Goal: Information Seeking & Learning: Find specific fact

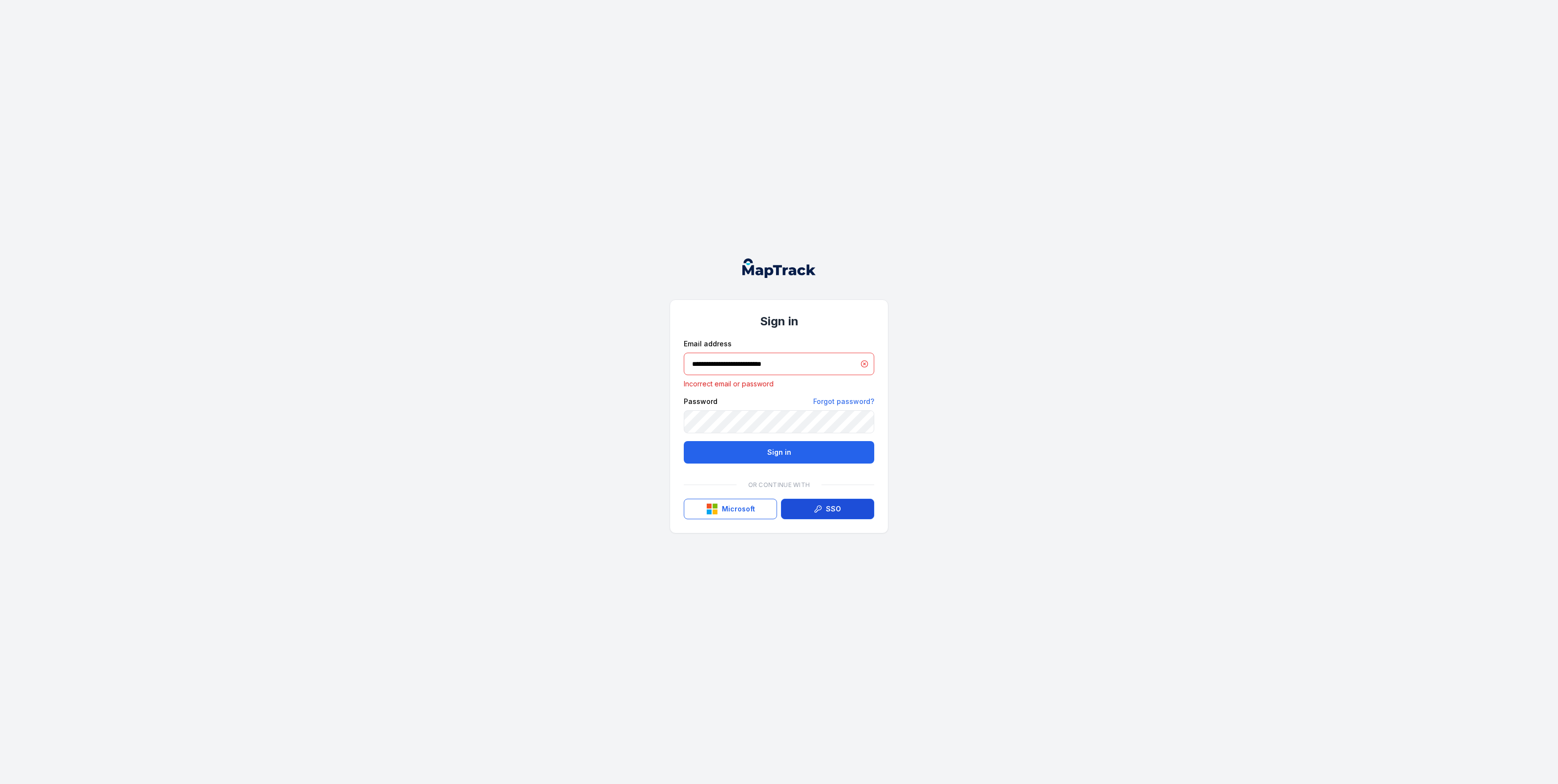
click at [845, 502] on link "SSO" at bounding box center [827, 509] width 93 height 21
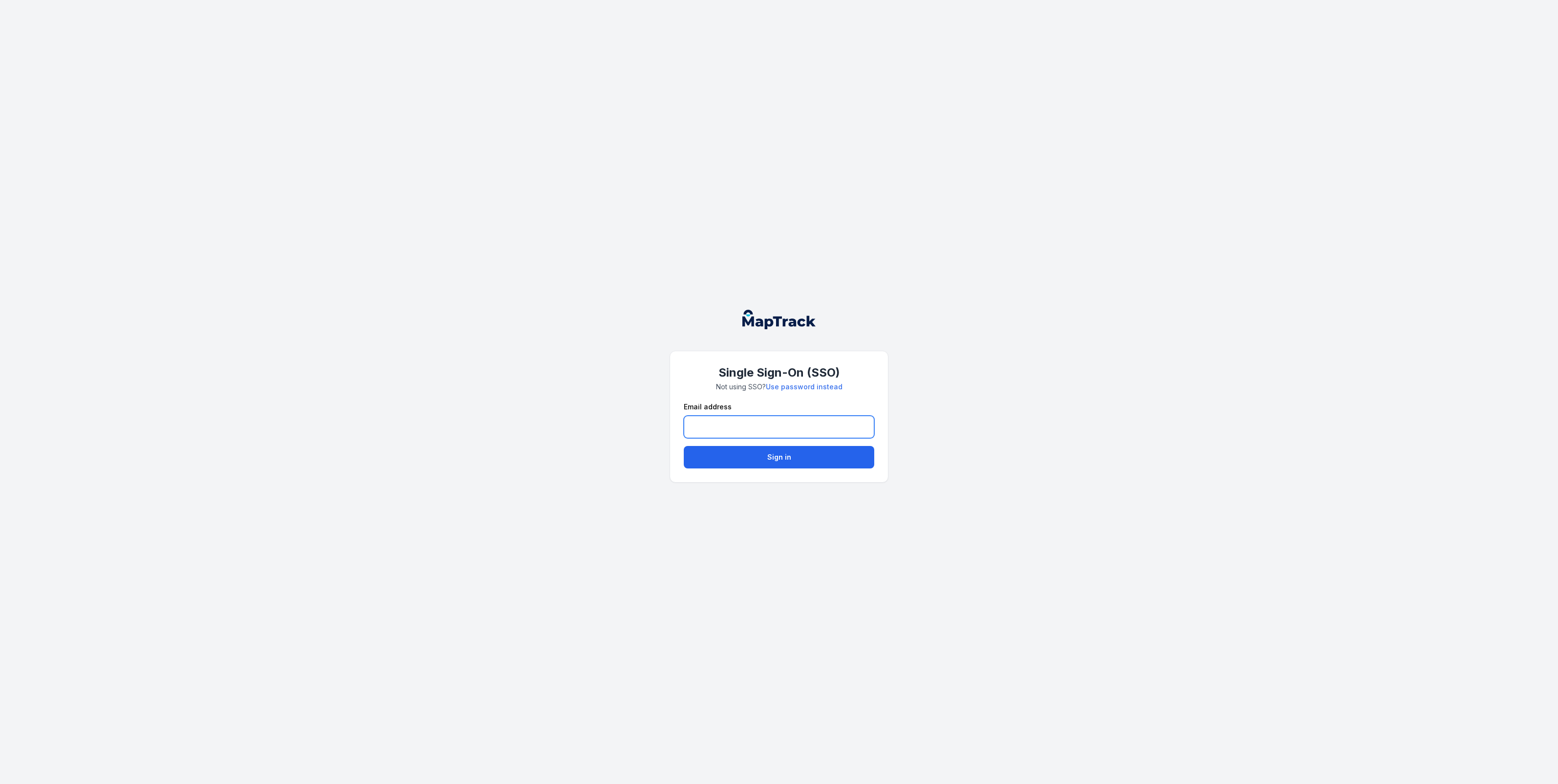
click at [789, 423] on input "email" at bounding box center [778, 427] width 190 height 23
type input "**********"
click at [787, 455] on button "Sign in" at bounding box center [778, 457] width 190 height 23
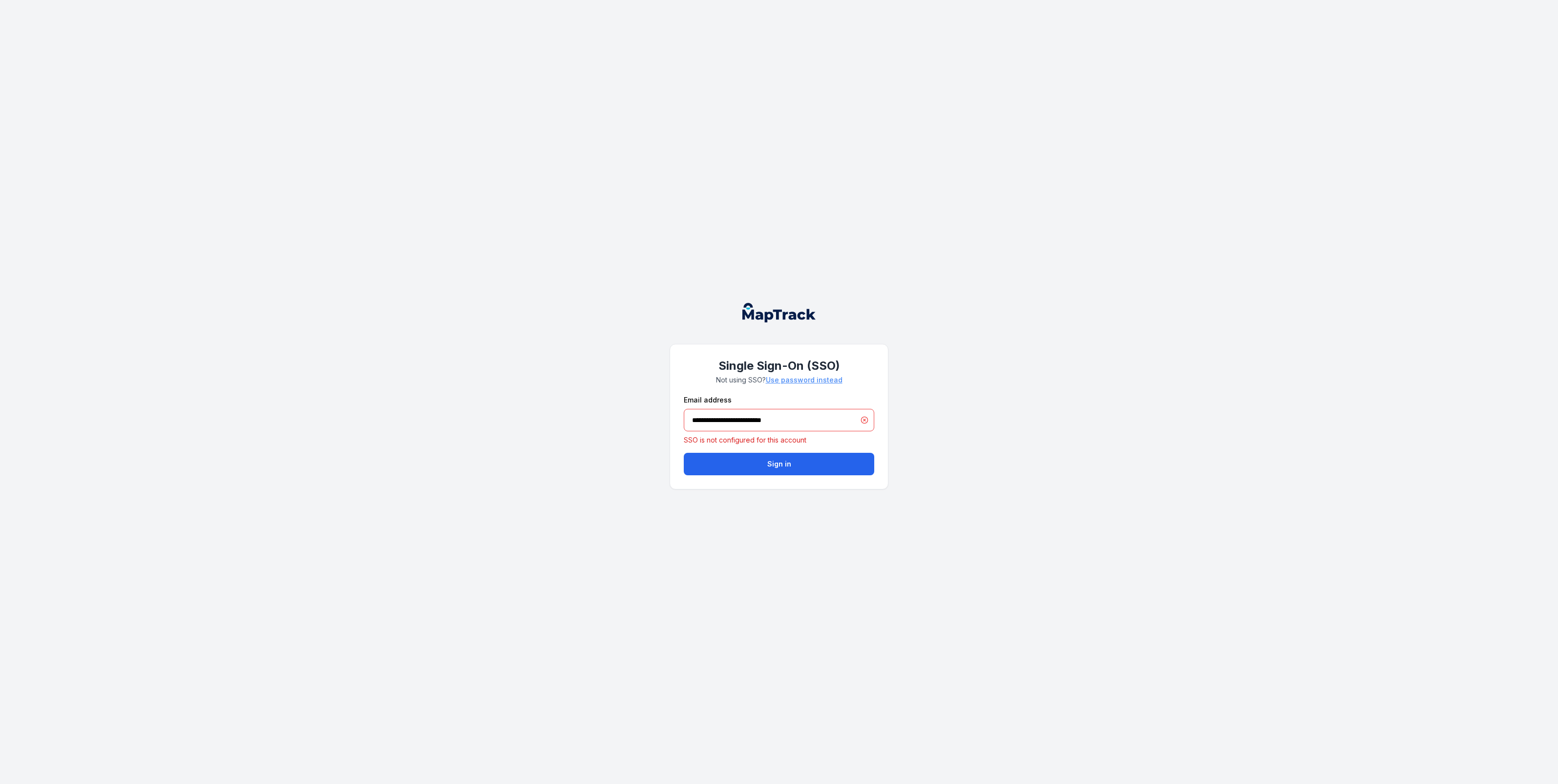
click at [800, 380] on link "Use password instead" at bounding box center [804, 380] width 76 height 10
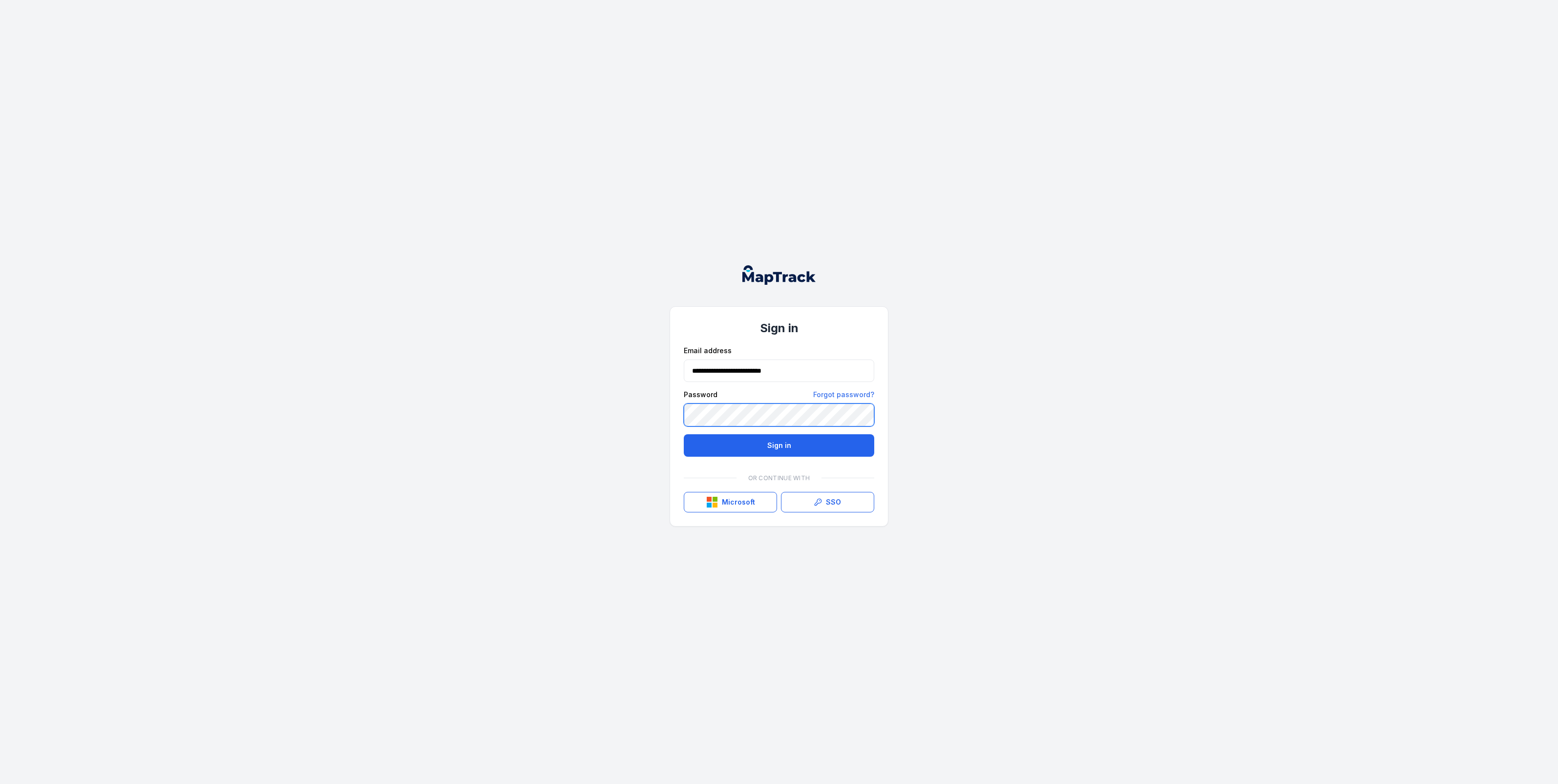
click at [591, 424] on div "**********" at bounding box center [779, 392] width 1558 height 784
click at [684, 434] on button "Sign in" at bounding box center [778, 445] width 190 height 23
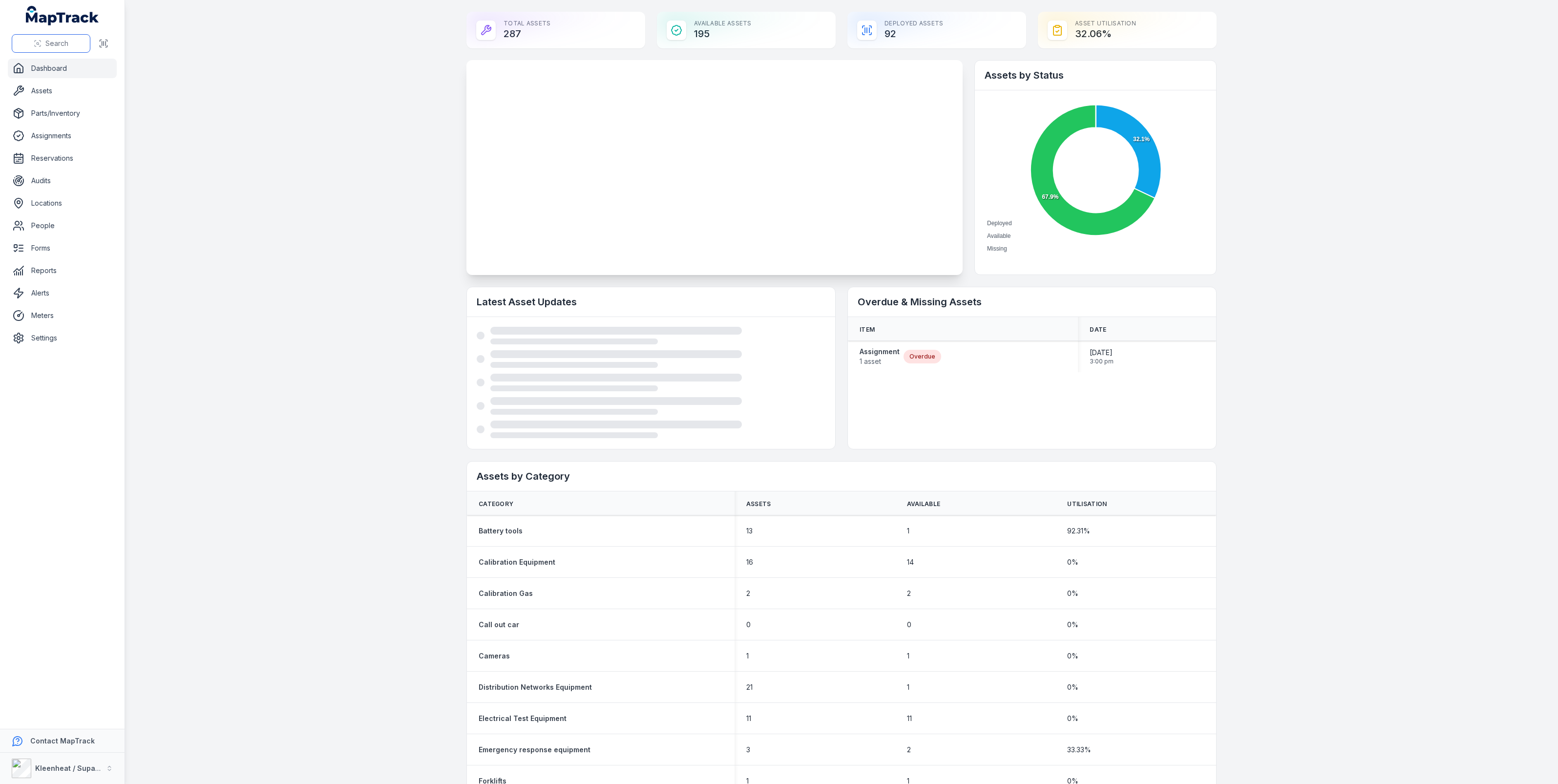
click at [49, 37] on button "Search" at bounding box center [51, 43] width 79 height 18
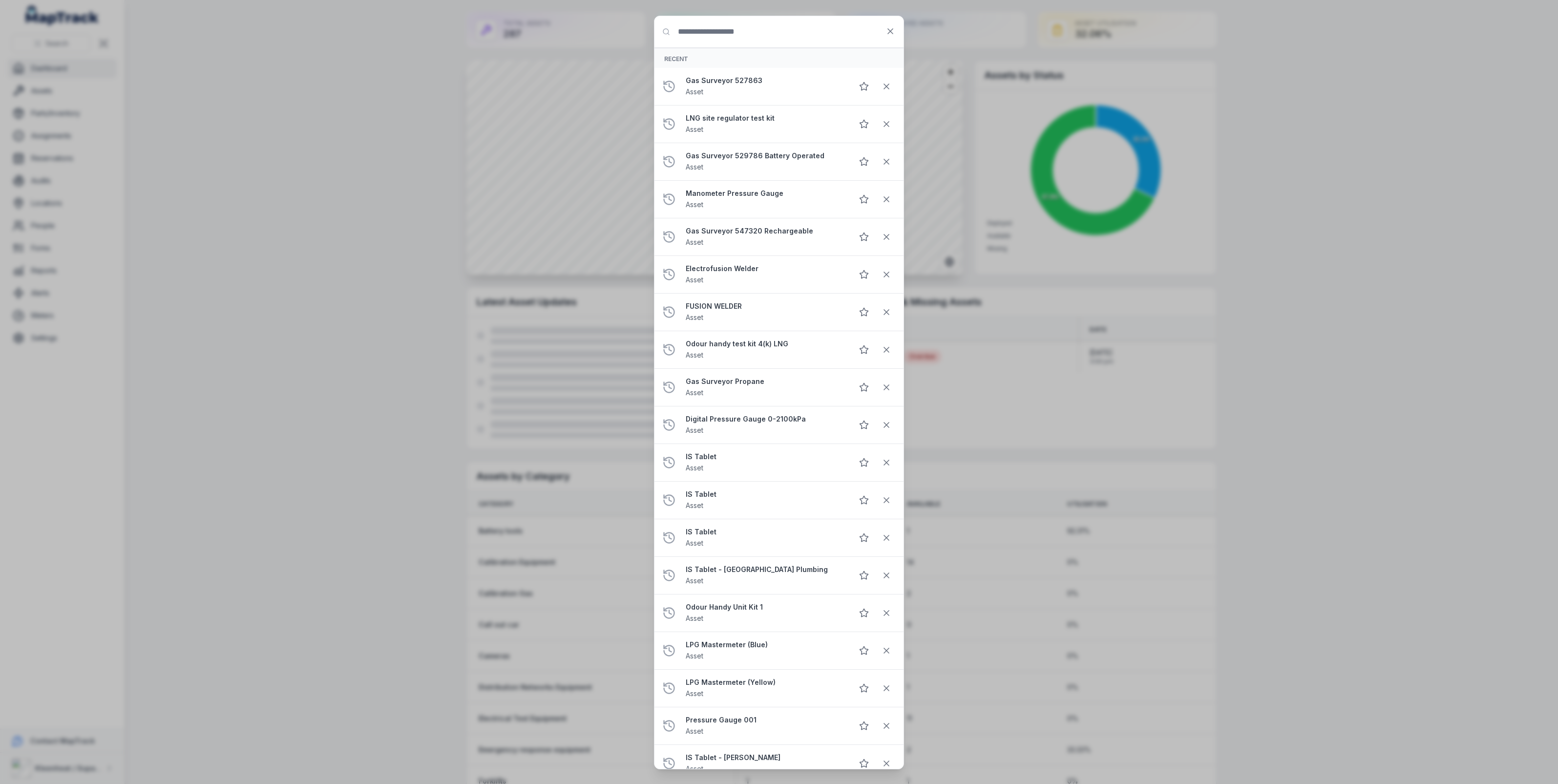
click at [714, 35] on input "Search for anything" at bounding box center [778, 32] width 249 height 32
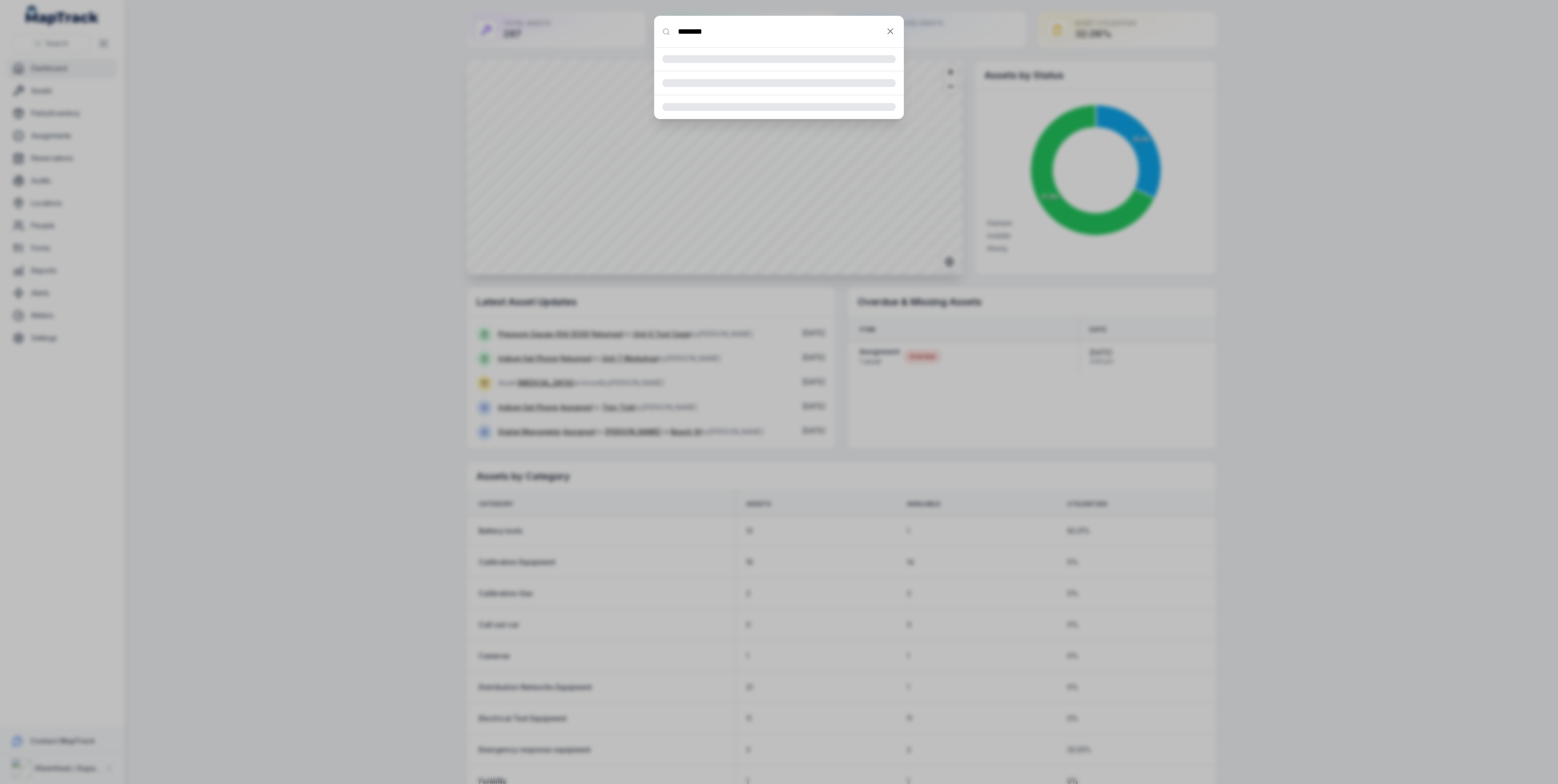
type input "********"
click at [856, 71] on div "Manometer Pressure Gauge 0-700kPa Asset" at bounding box center [791, 65] width 210 height 21
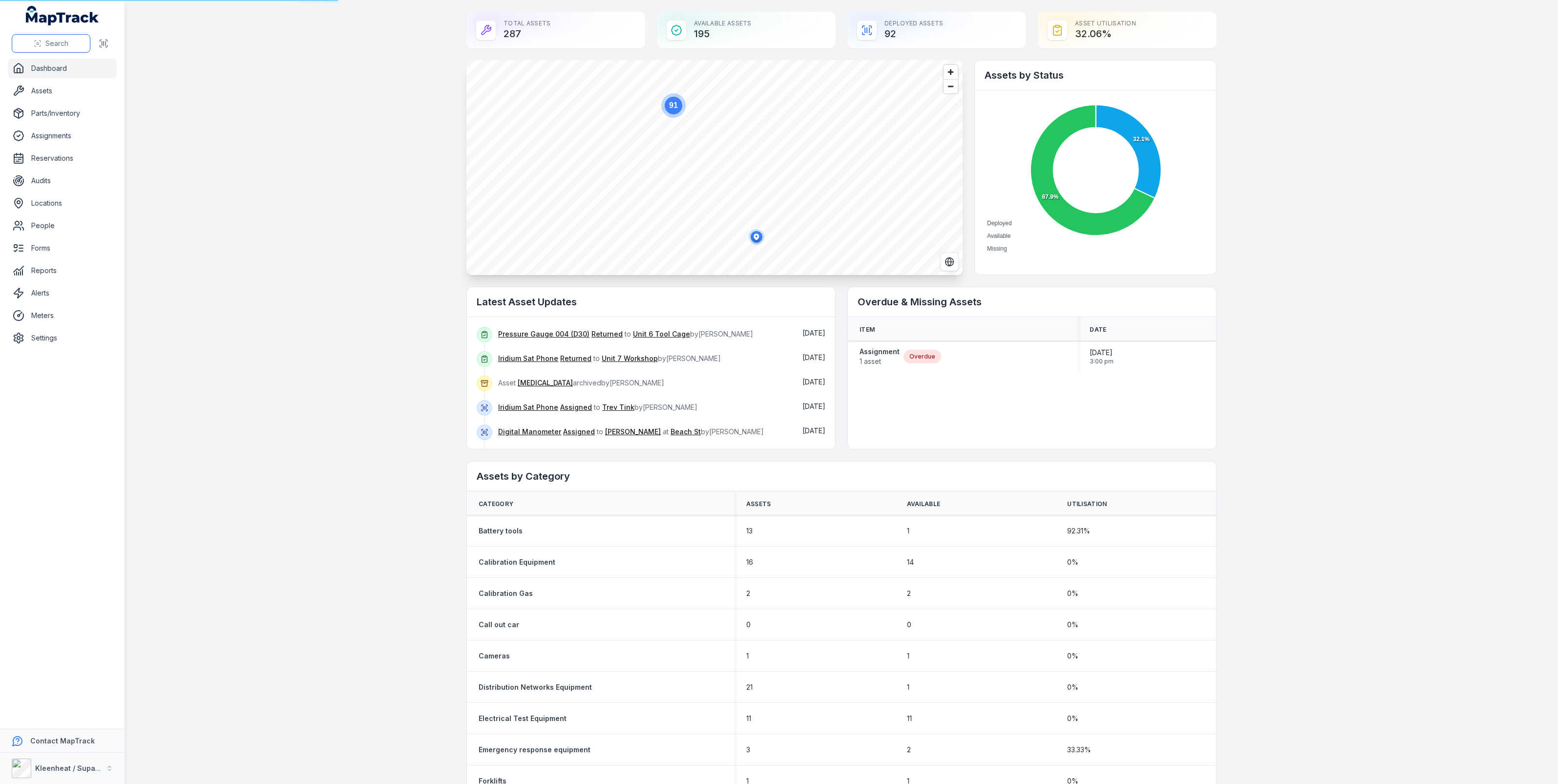
click at [32, 46] on button "Search" at bounding box center [51, 43] width 79 height 18
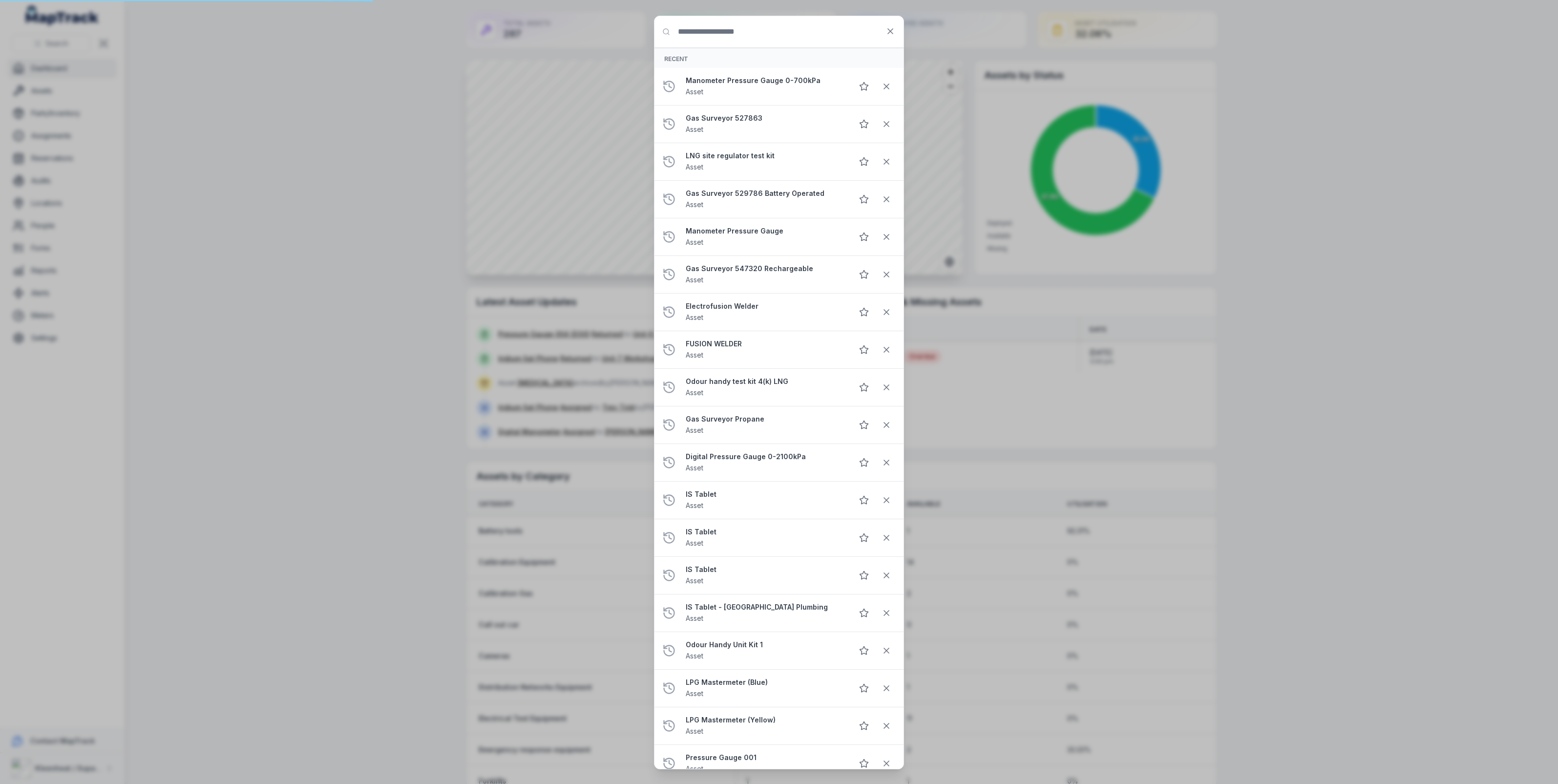
click at [751, 36] on input "Search for anything" at bounding box center [778, 32] width 249 height 32
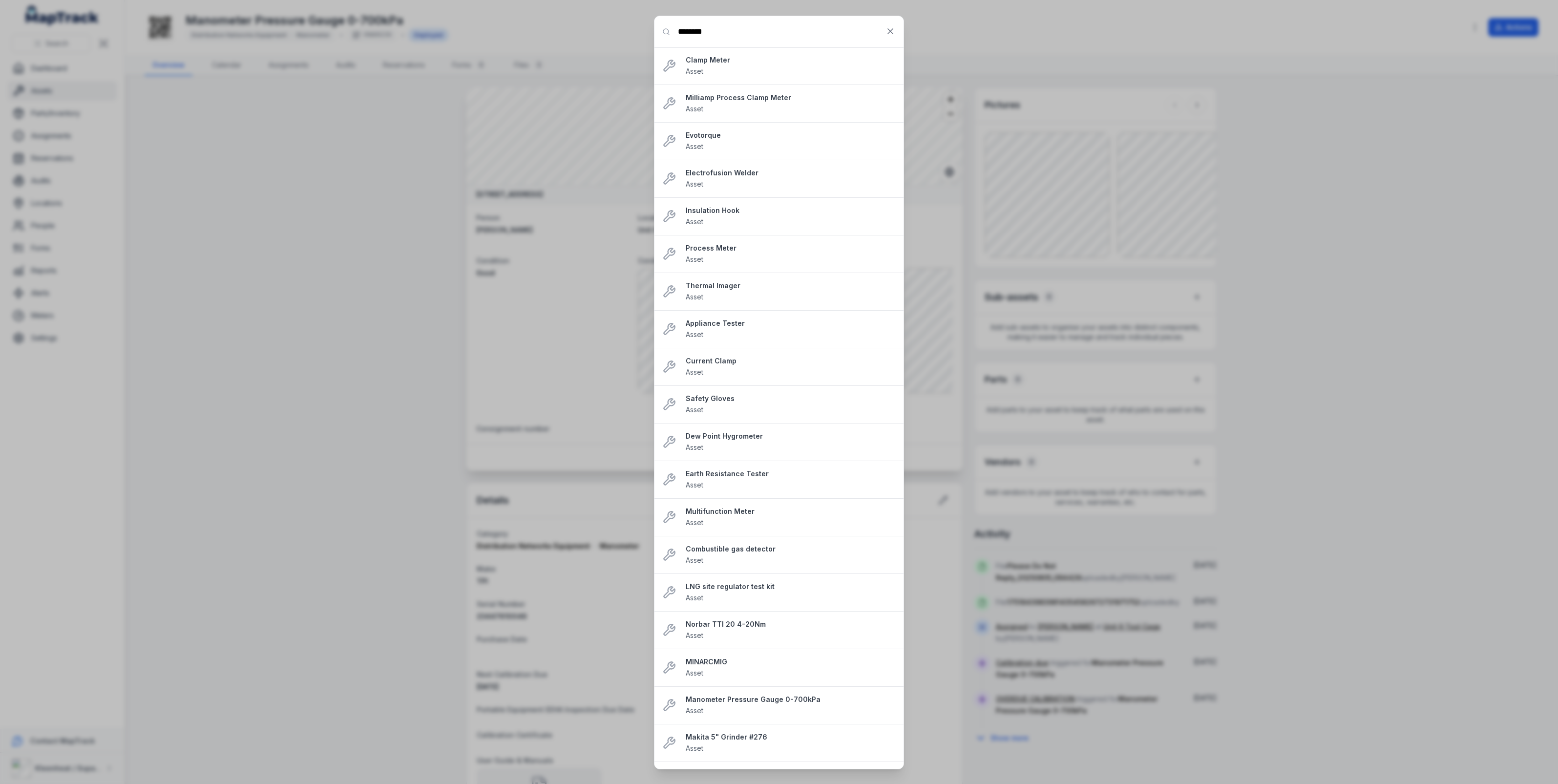
type input "********"
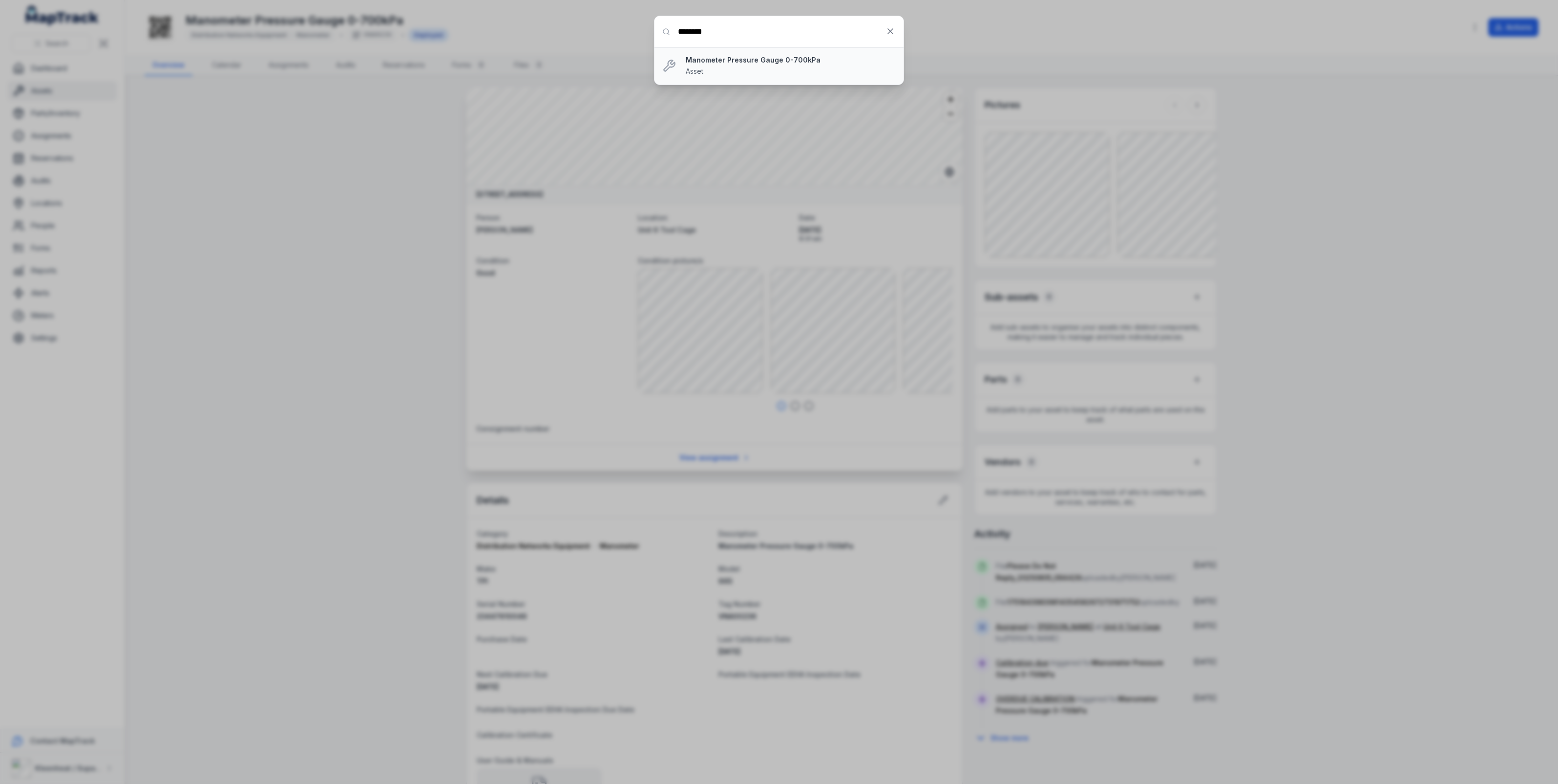
click at [791, 65] on div "Manometer Pressure Gauge 0-700kPa Asset" at bounding box center [791, 65] width 210 height 21
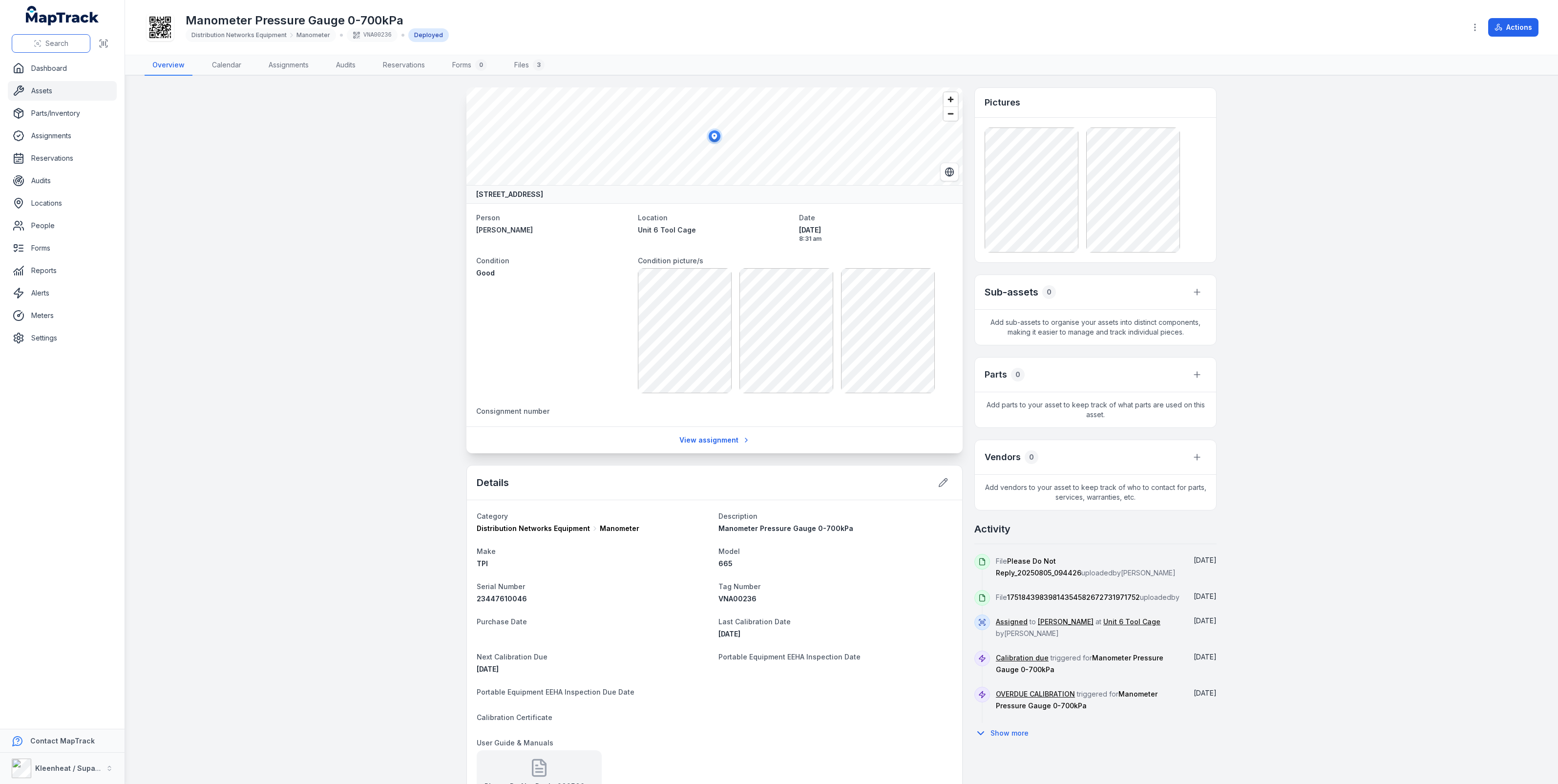
click at [52, 42] on span "Search" at bounding box center [57, 43] width 23 height 10
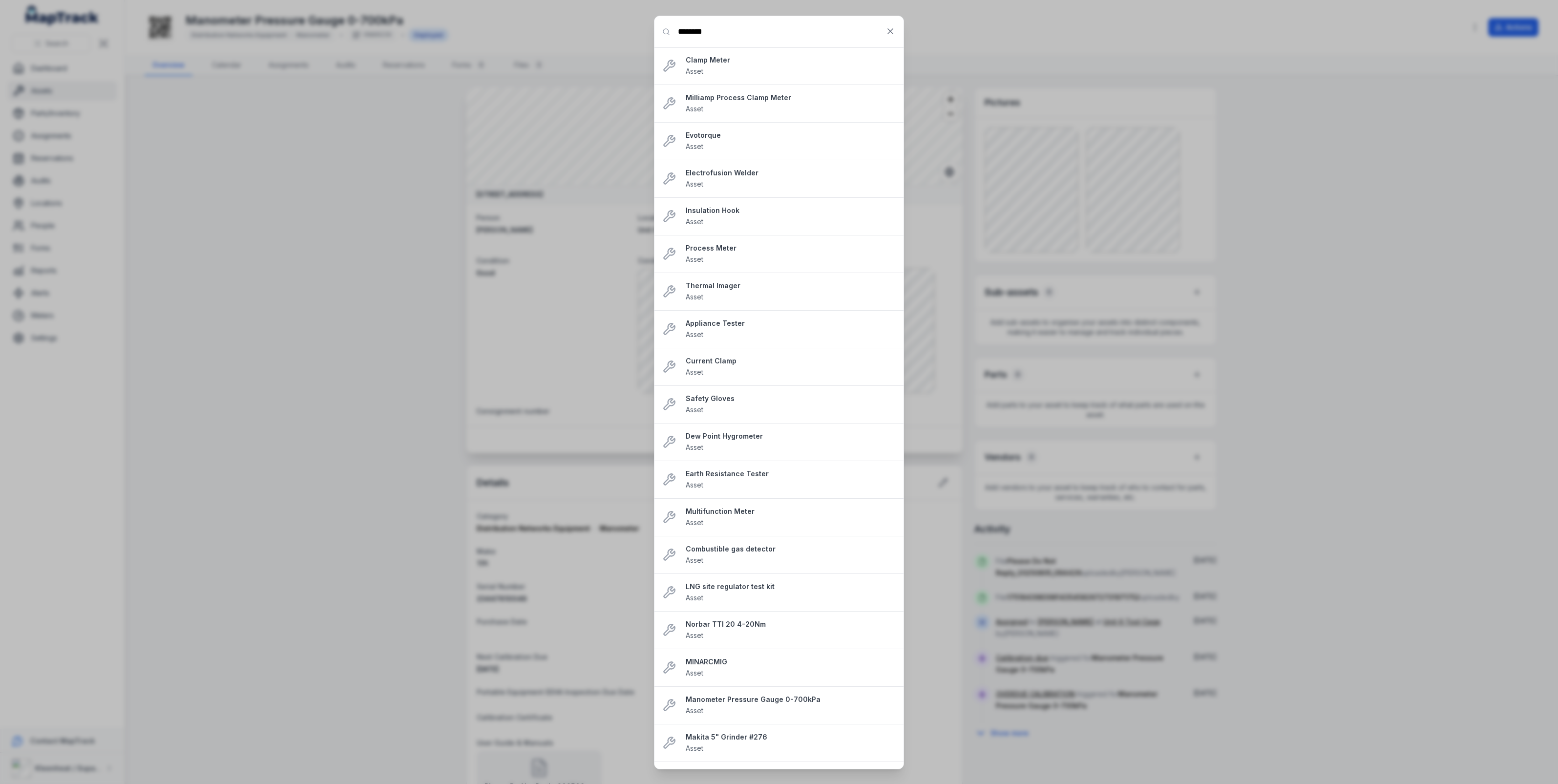
type input "********"
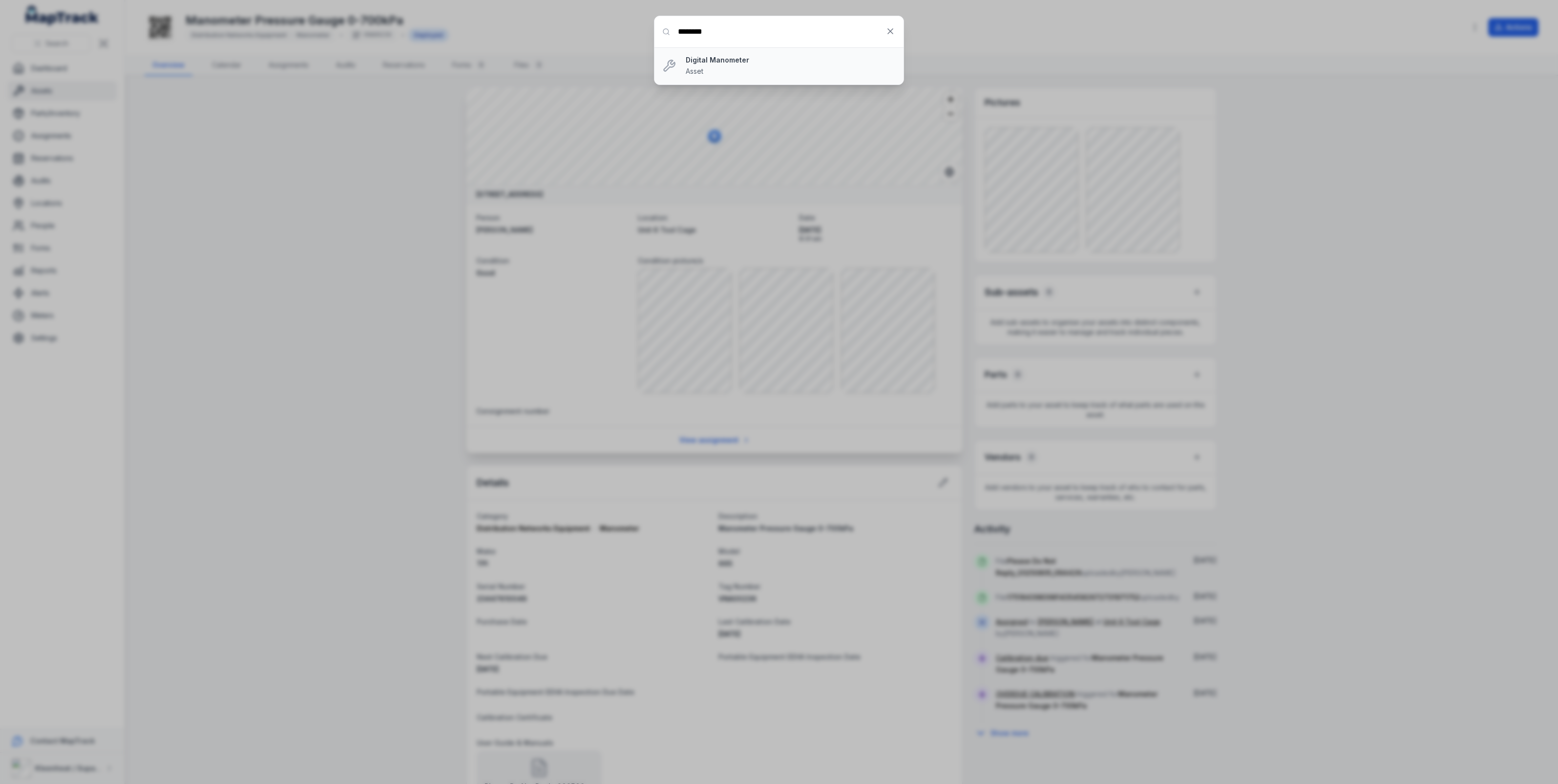
click at [725, 62] on strong "Digital Manometer" at bounding box center [791, 59] width 210 height 10
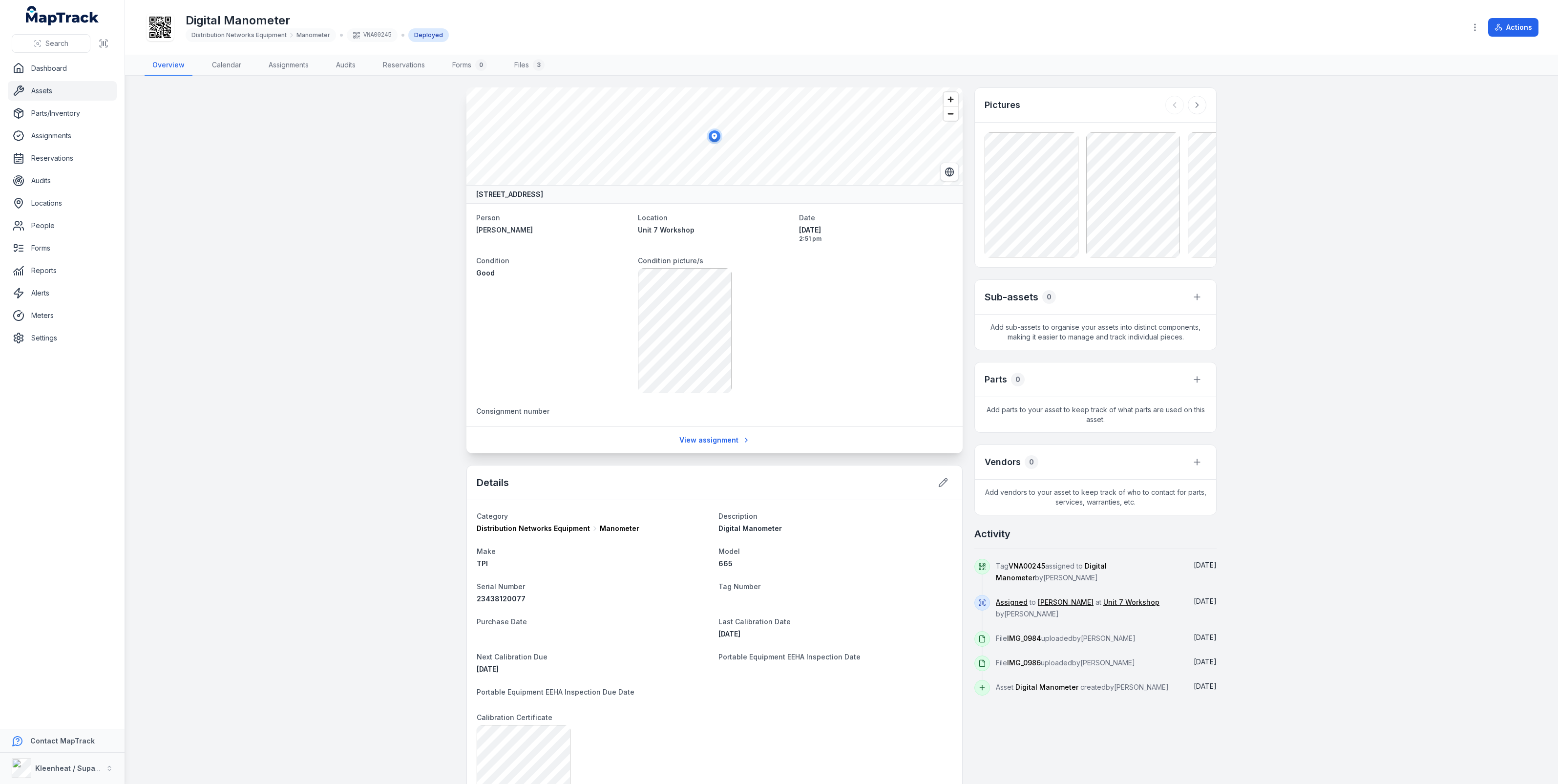
click at [619, 529] on span "Manometer" at bounding box center [620, 528] width 40 height 10
click at [571, 529] on span "Distribution Networks Equipment" at bounding box center [533, 528] width 113 height 10
click at [258, 37] on span "Distribution Networks Equipment" at bounding box center [239, 35] width 95 height 8
drag, startPoint x: 291, startPoint y: 35, endPoint x: 283, endPoint y: 36, distance: 8.1
click at [291, 35] on icon at bounding box center [291, 35] width 8 height 8
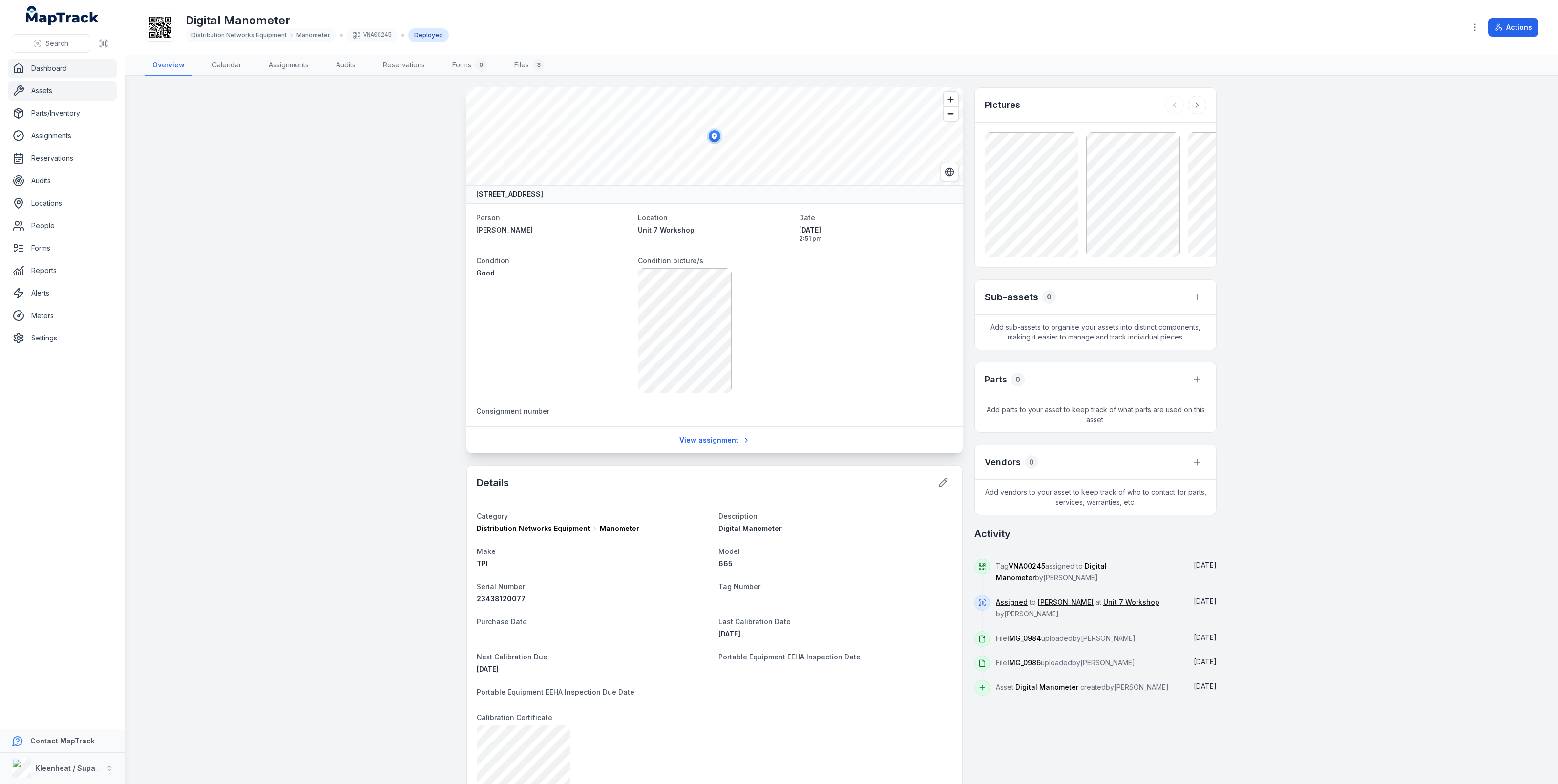
click at [73, 71] on link "Dashboard" at bounding box center [62, 68] width 109 height 20
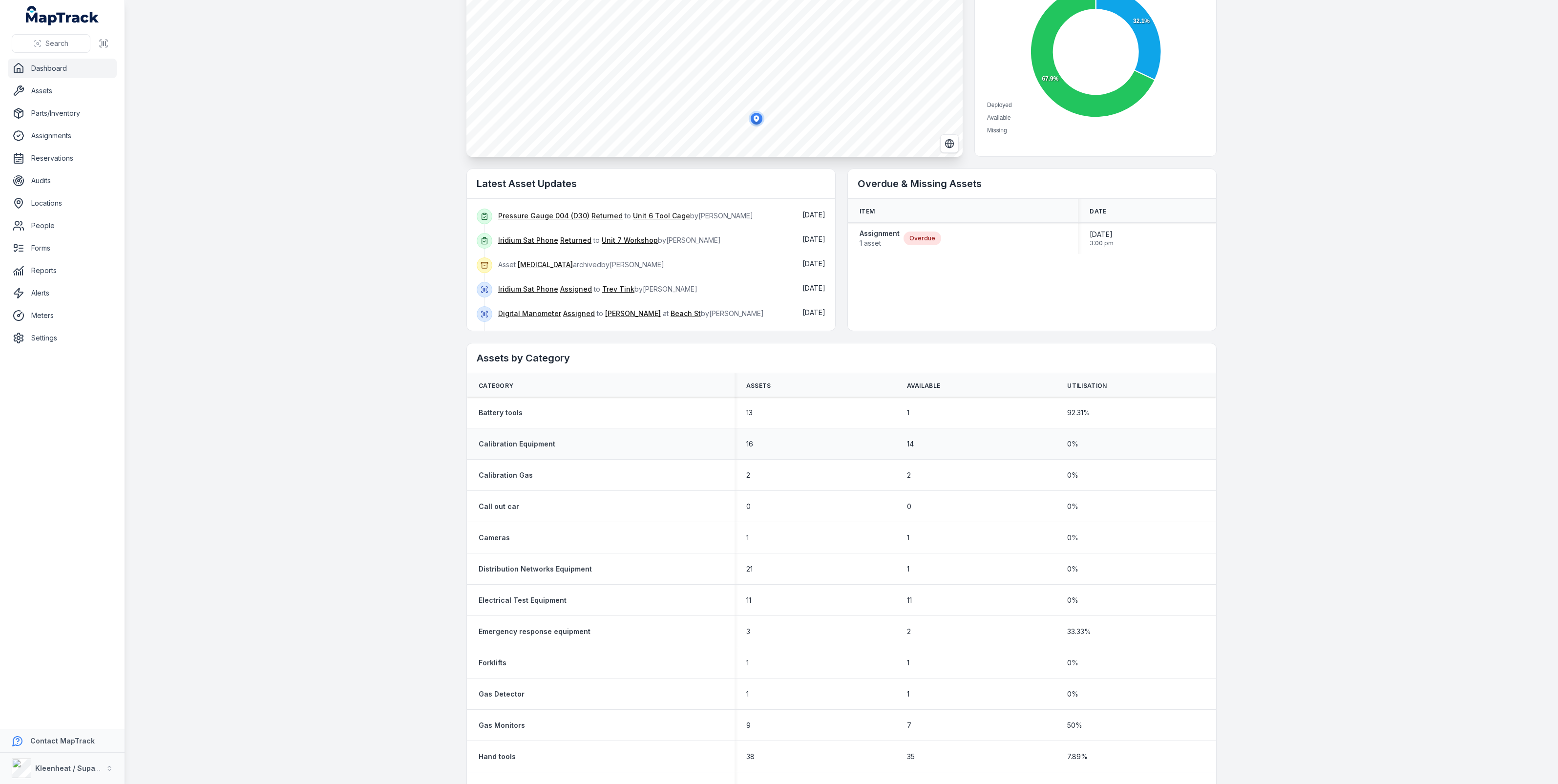
scroll to position [122, 0]
click at [536, 567] on strong "Distribution Networks Equipment" at bounding box center [535, 565] width 113 height 10
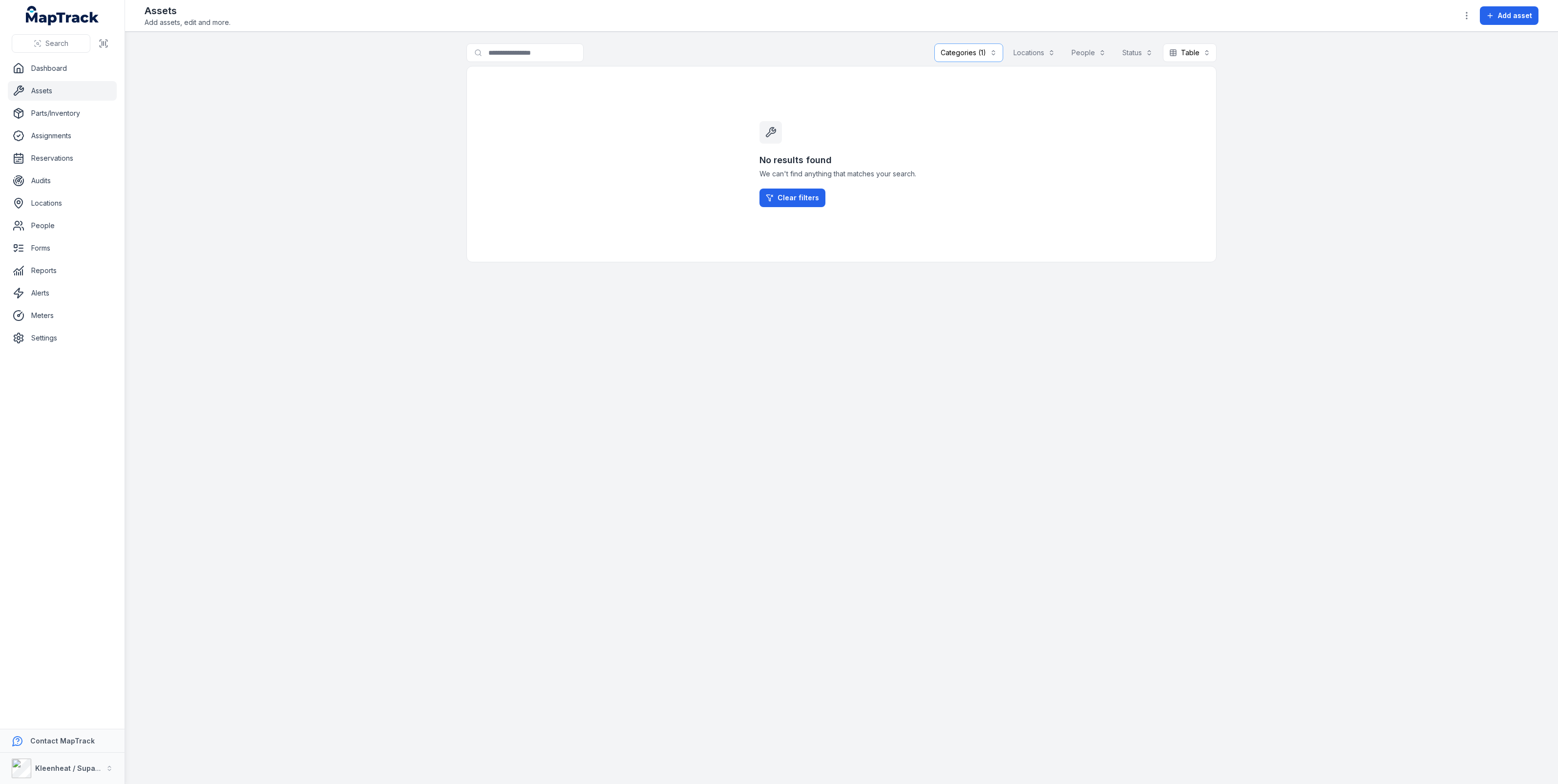
click at [970, 50] on div "Categories (1)" at bounding box center [968, 52] width 69 height 18
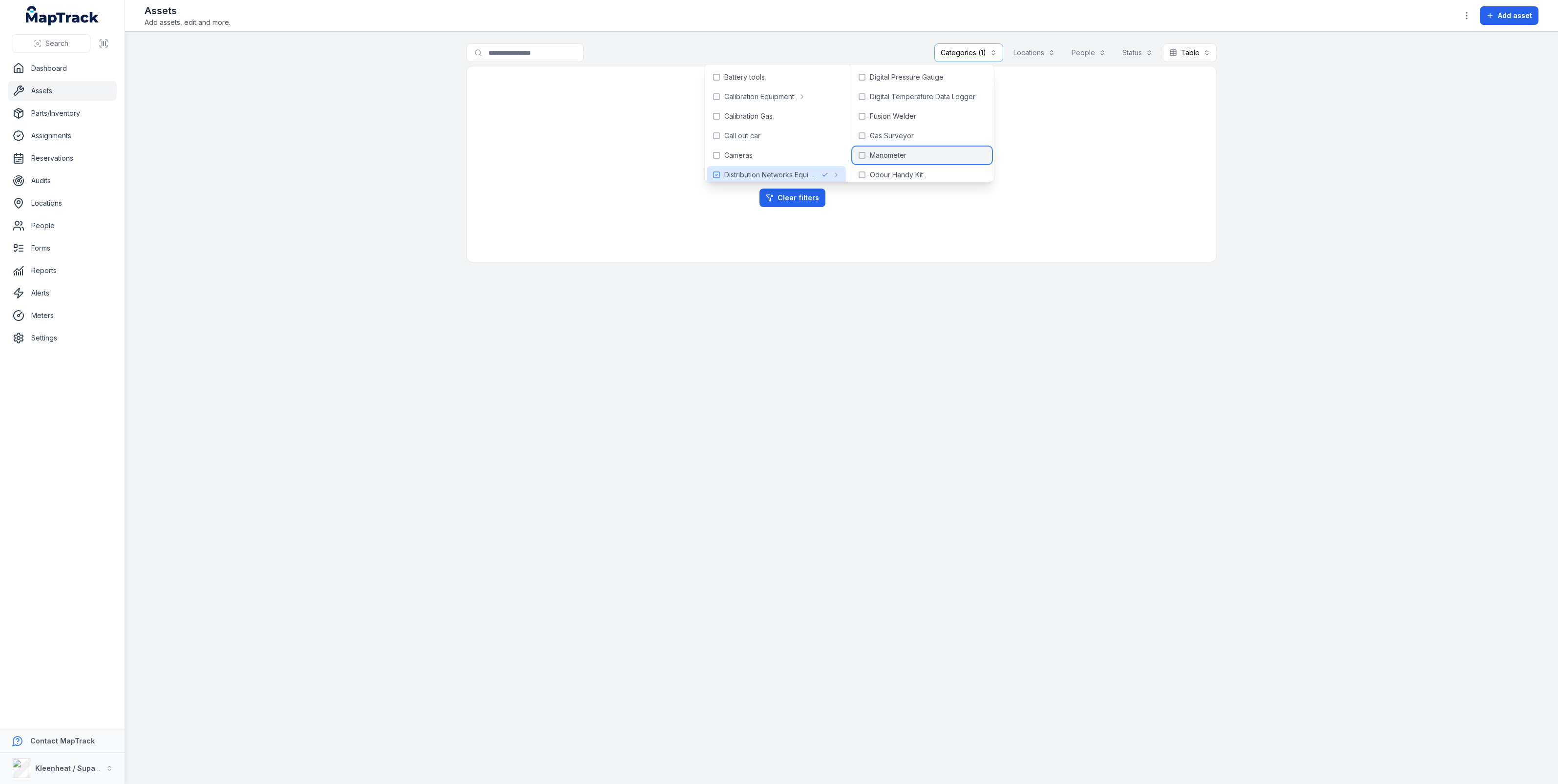
click at [907, 153] on span "Manometer" at bounding box center [888, 155] width 37 height 10
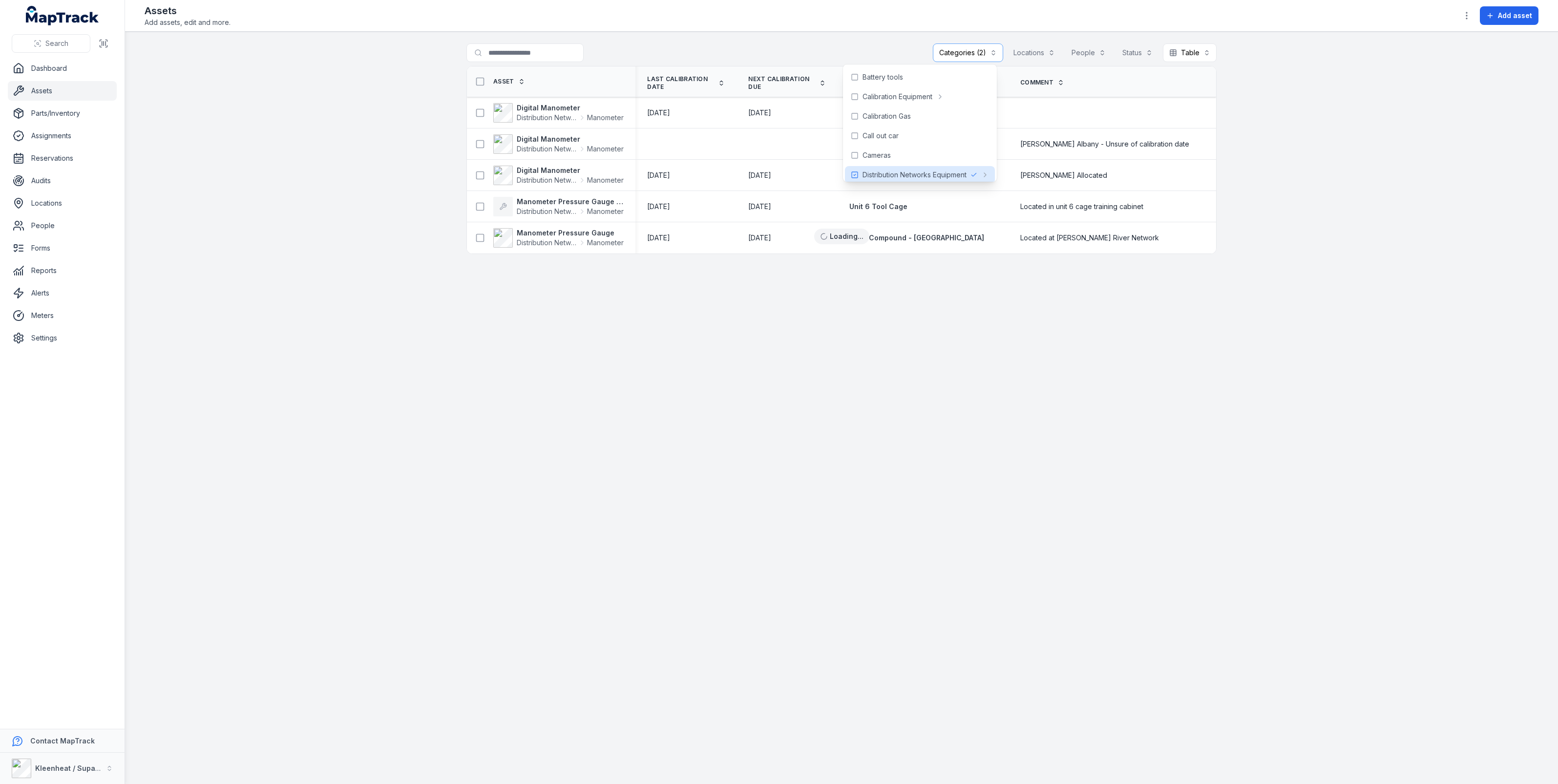
click at [629, 338] on main "**********" at bounding box center [841, 407] width 1433 height 752
click at [592, 167] on strong "Digital Manometer" at bounding box center [570, 170] width 107 height 10
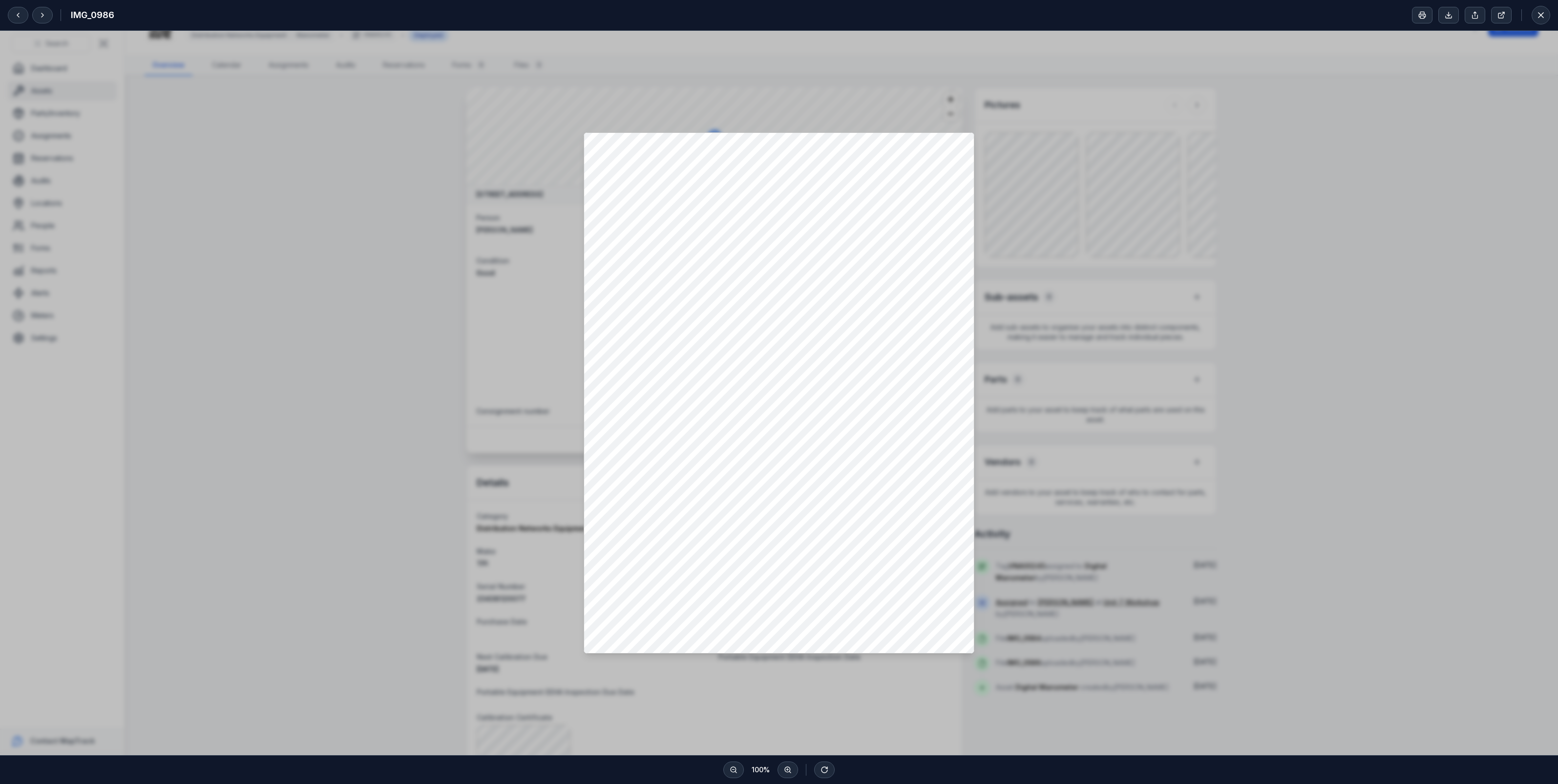
click at [320, 501] on div at bounding box center [779, 393] width 1558 height 724
click at [1537, 21] on button at bounding box center [1540, 15] width 18 height 18
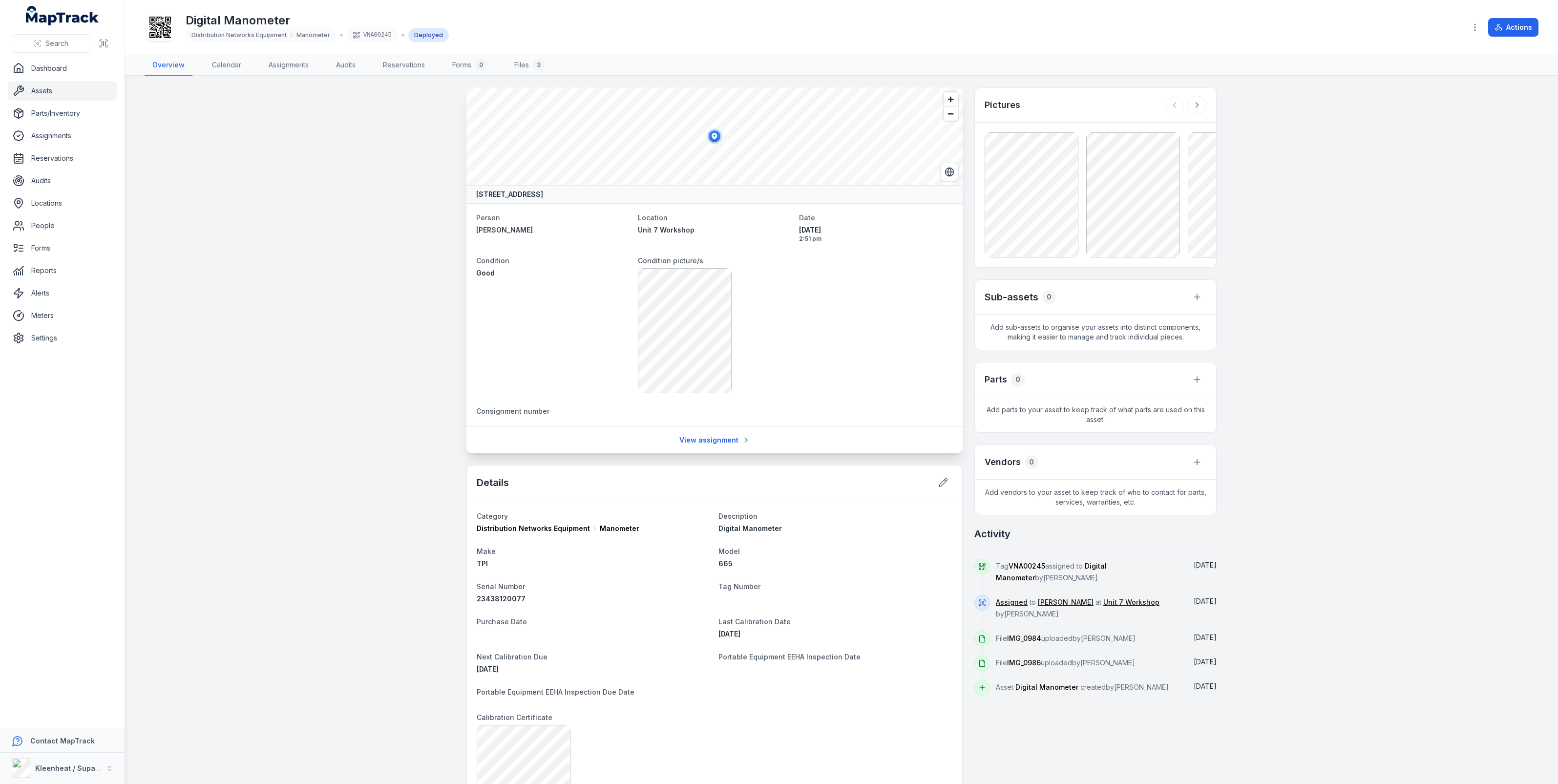
drag, startPoint x: 1534, startPoint y: 18, endPoint x: 786, endPoint y: 29, distance: 748.1
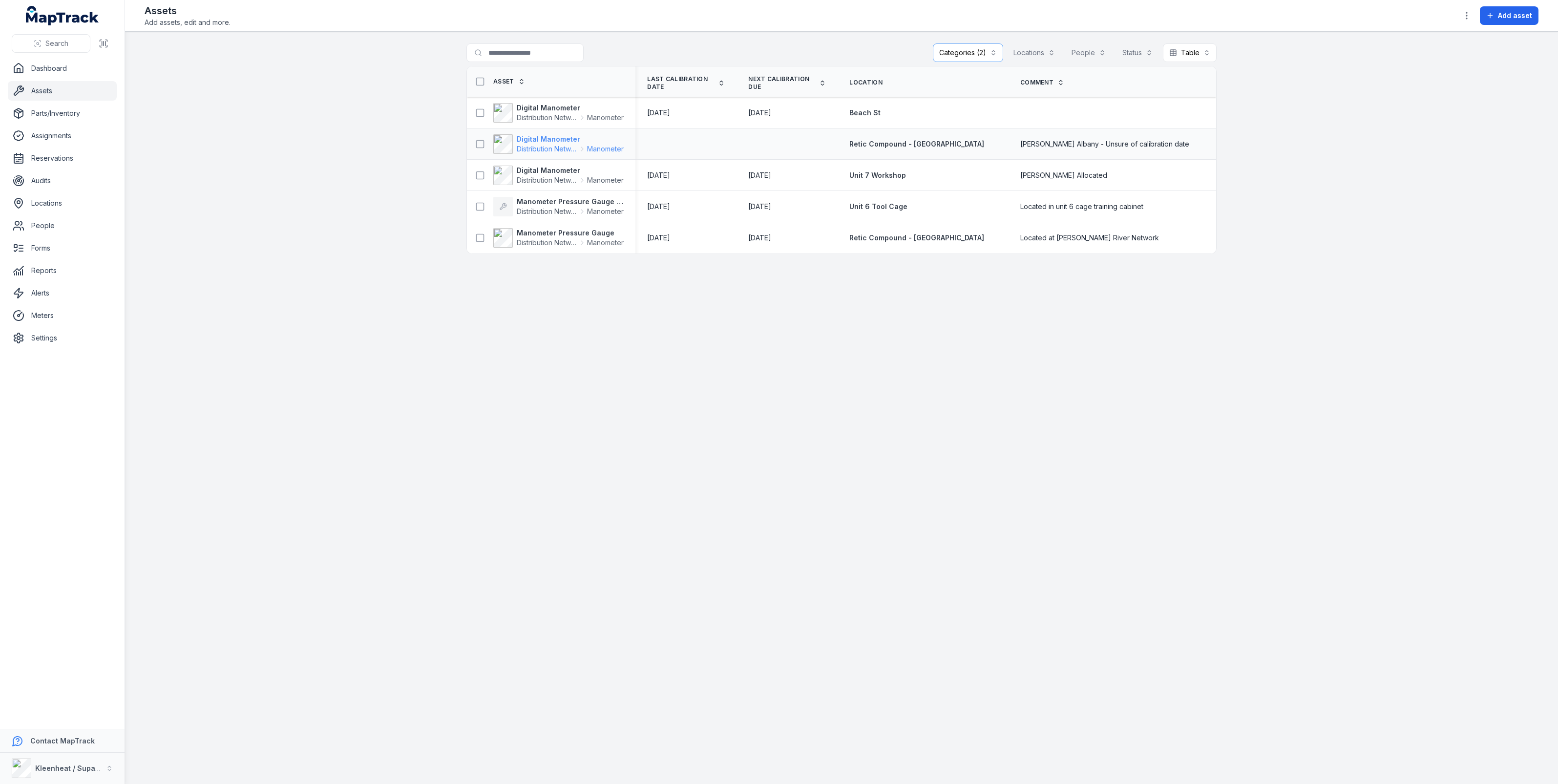
click at [562, 141] on strong "Digital Manometer" at bounding box center [570, 139] width 107 height 10
click at [558, 173] on strong "Digital Manometer" at bounding box center [570, 170] width 107 height 10
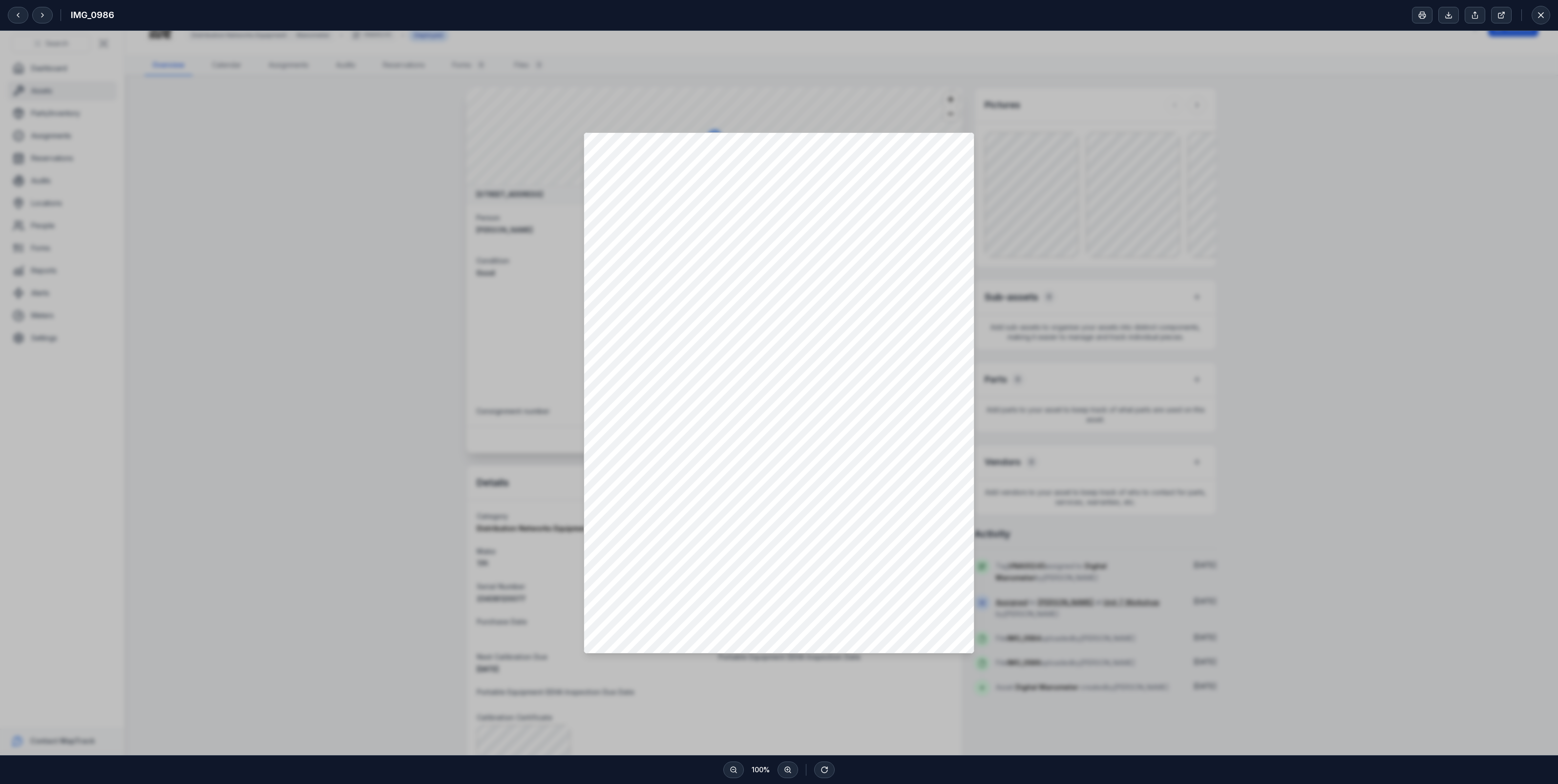
click at [310, 363] on div at bounding box center [779, 393] width 1558 height 724
click at [1542, 14] on icon at bounding box center [1540, 15] width 5 height 5
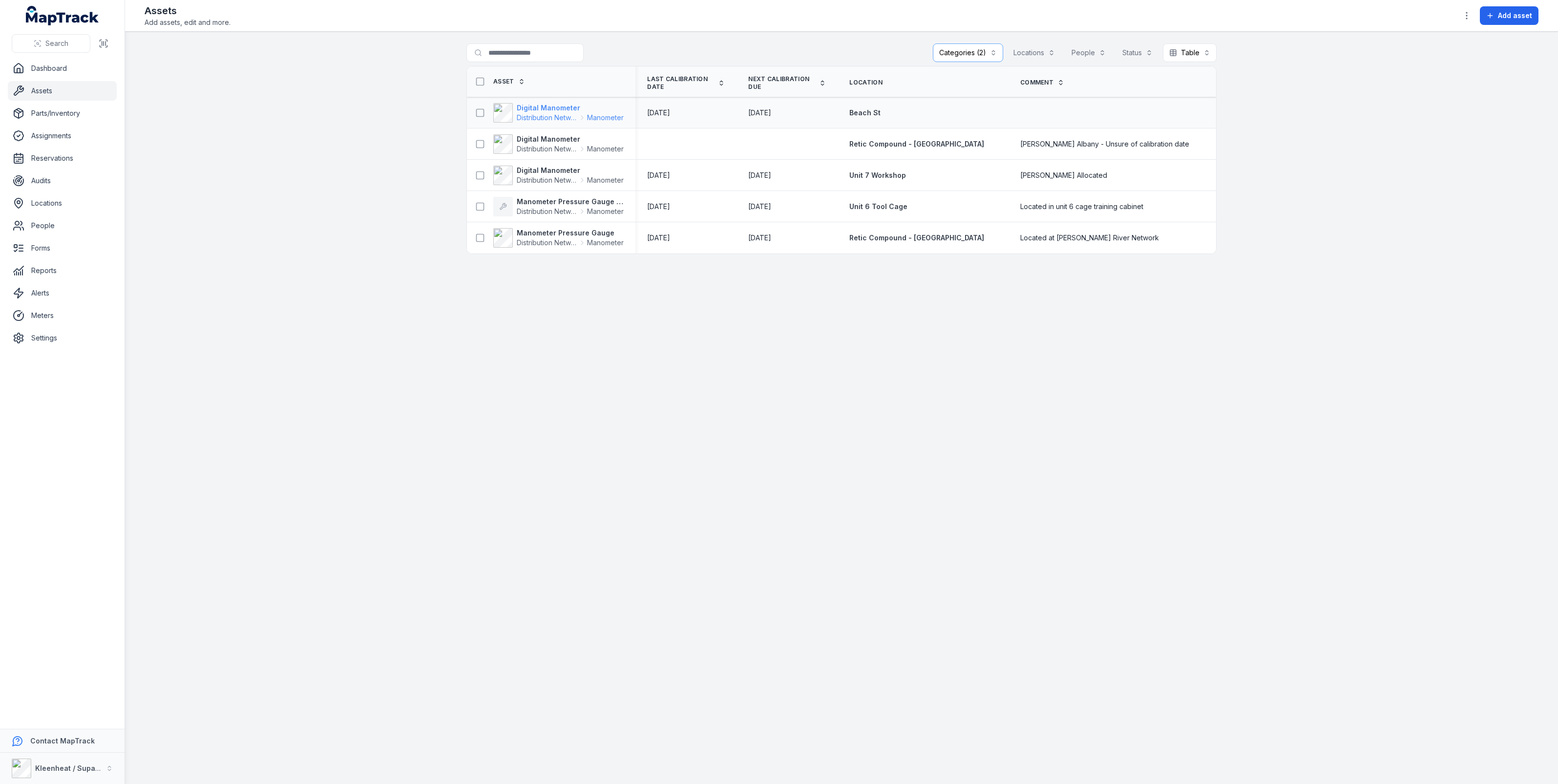
click at [551, 106] on strong "Digital Manometer" at bounding box center [570, 107] width 107 height 10
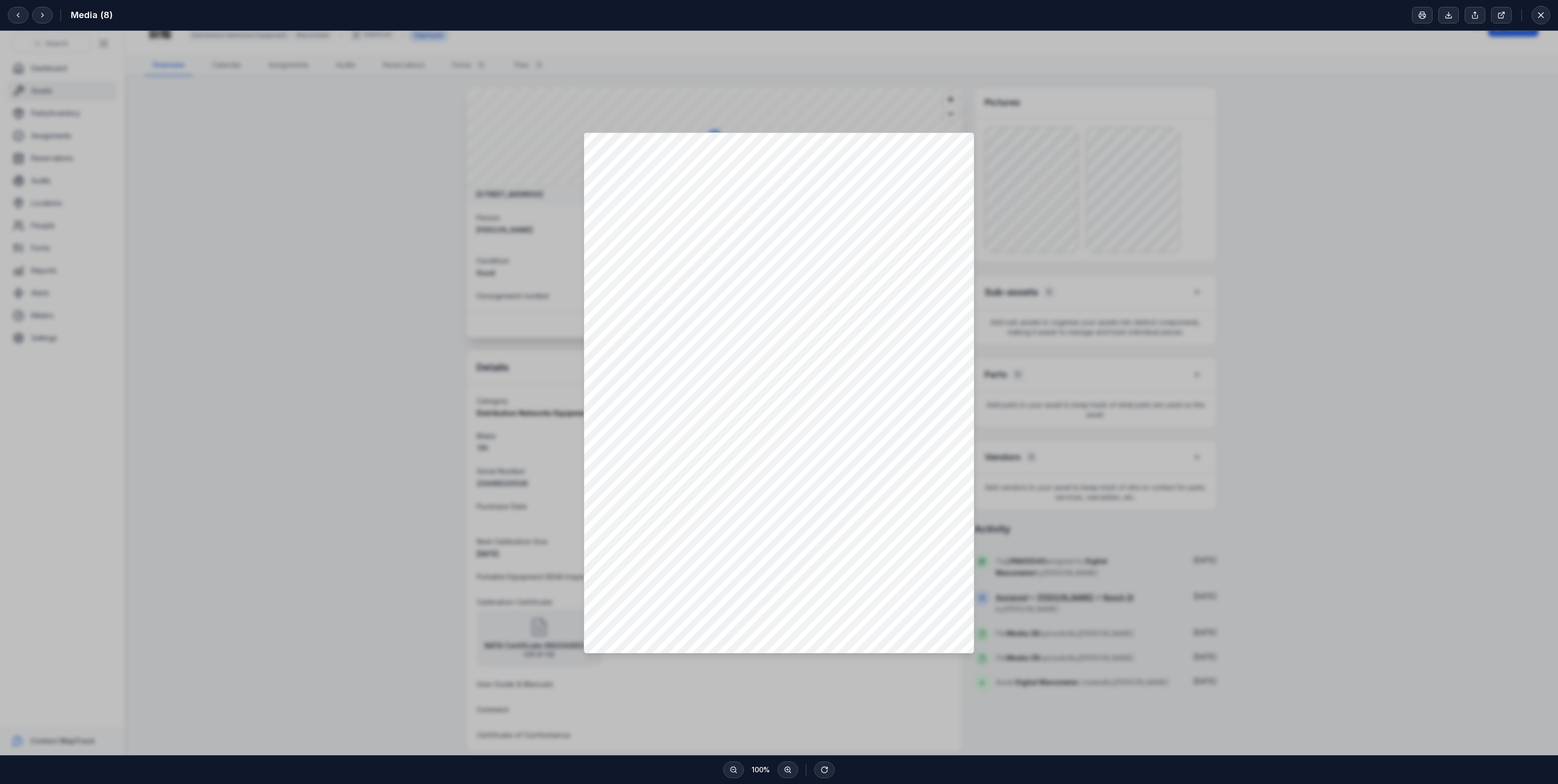
click at [305, 470] on div at bounding box center [779, 393] width 1558 height 724
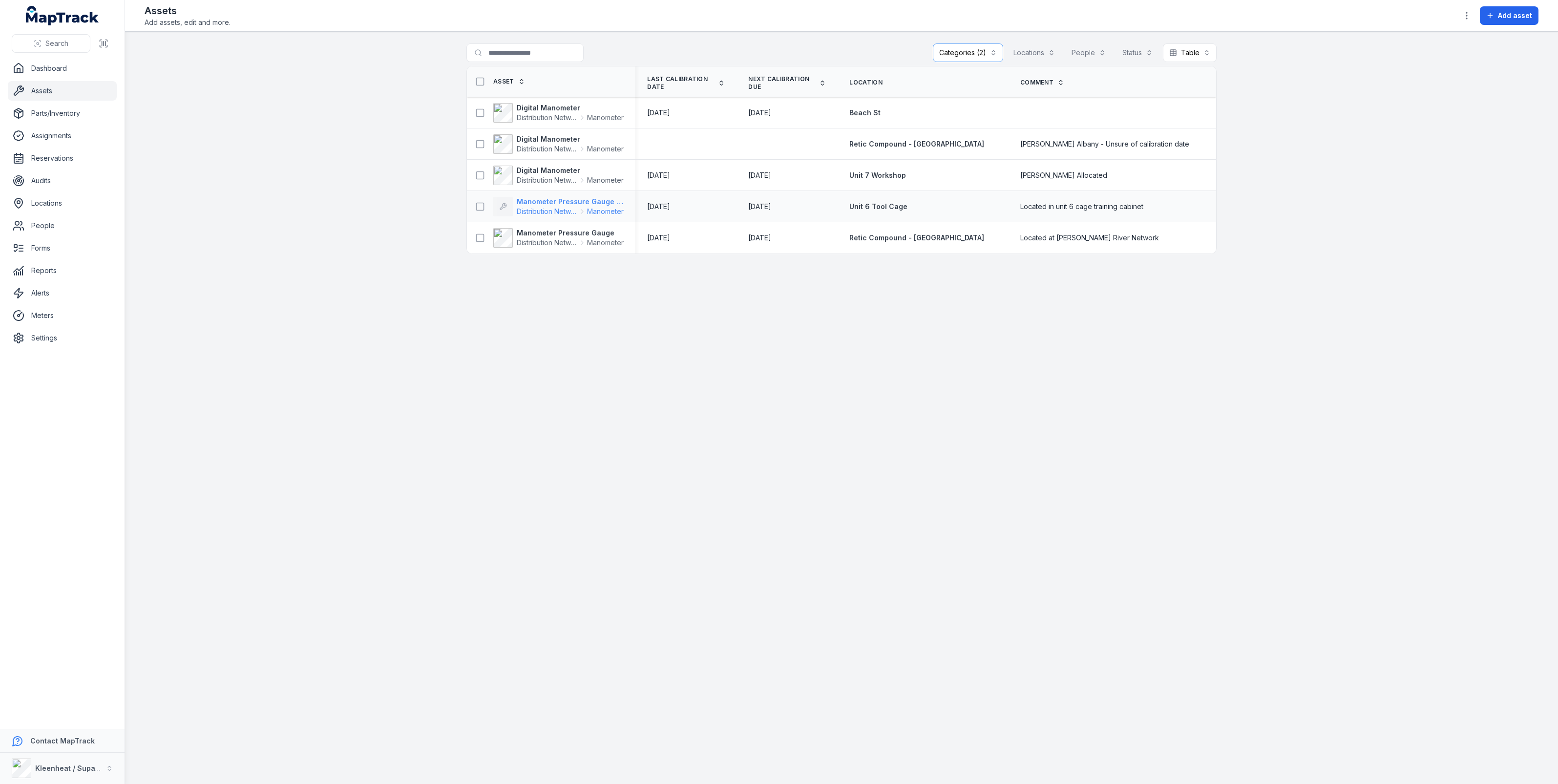
click at [568, 203] on strong "Manometer Pressure Gauge 0-700kPa" at bounding box center [570, 201] width 107 height 10
click at [583, 242] on icon at bounding box center [582, 242] width 2 height 4
click at [613, 109] on strong "Digital Manometer" at bounding box center [570, 107] width 107 height 10
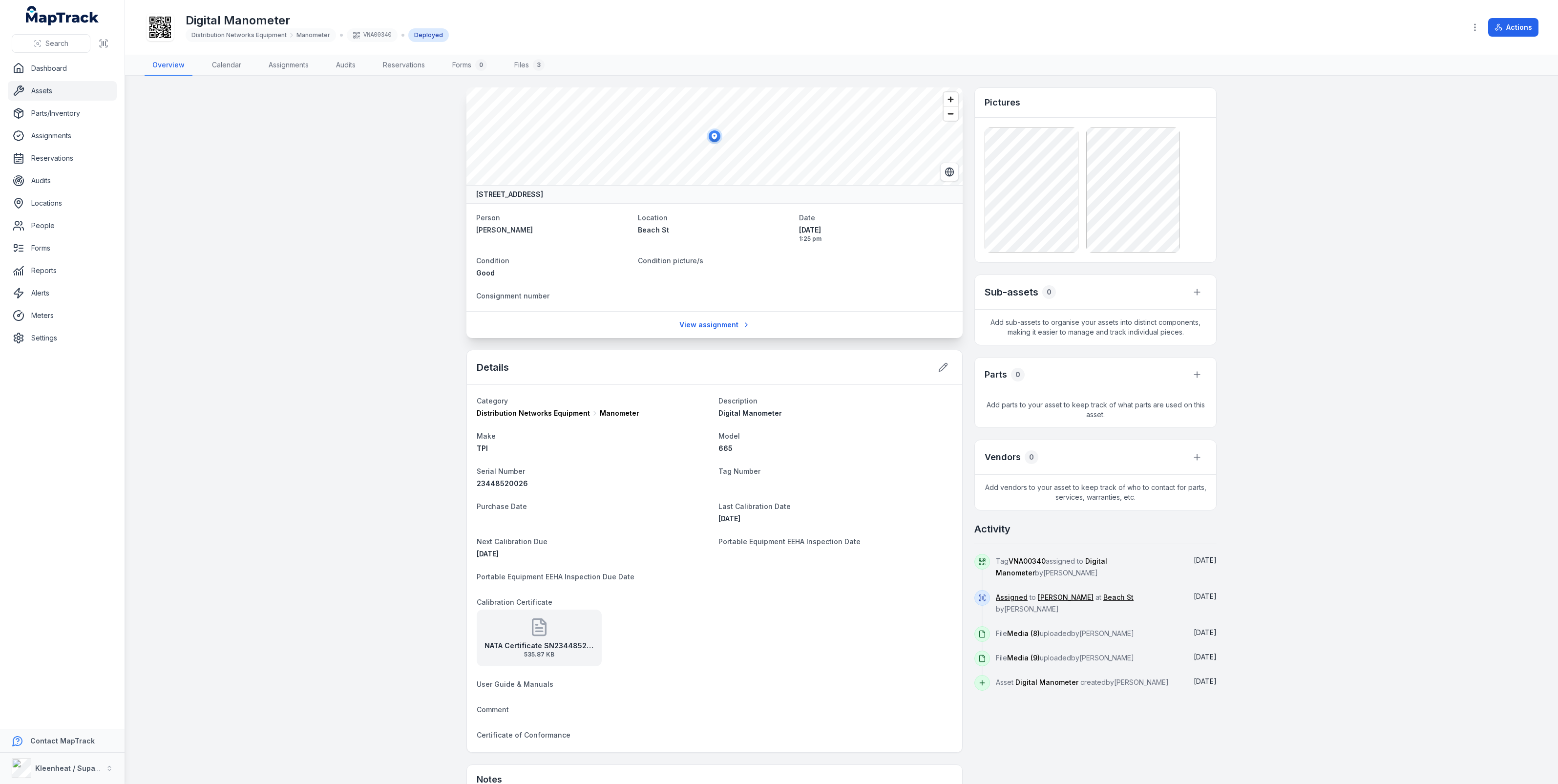
click at [562, 638] on div "NATA Certificate SN23448520026 19-9-25 535.87 KB" at bounding box center [539, 637] width 125 height 57
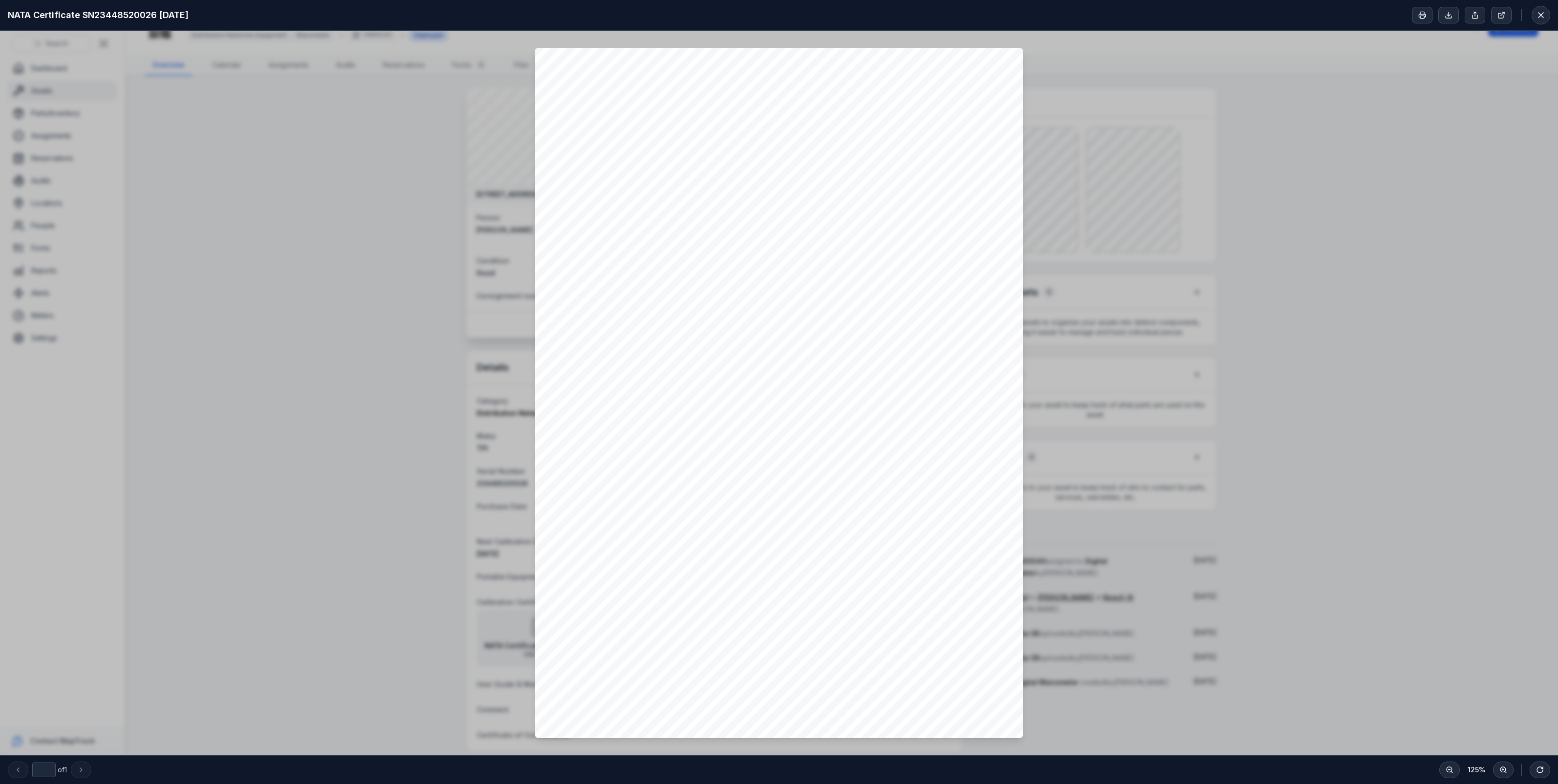
drag, startPoint x: 386, startPoint y: 540, endPoint x: 394, endPoint y: 539, distance: 8.1
click at [394, 539] on div at bounding box center [779, 393] width 1558 height 724
click at [1540, 12] on icon at bounding box center [1540, 15] width 10 height 10
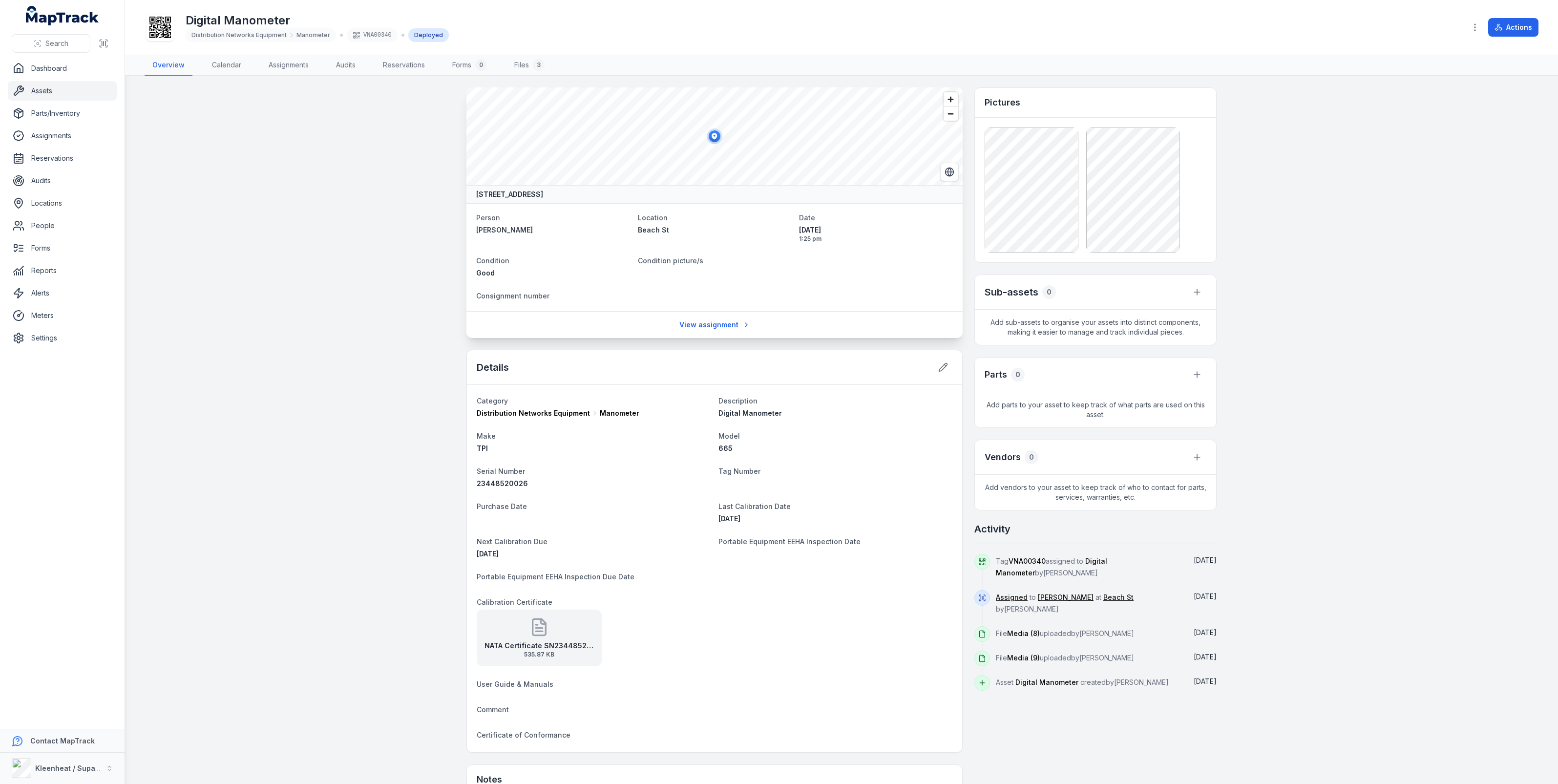
click at [574, 653] on span "535.87 KB" at bounding box center [539, 654] width 109 height 8
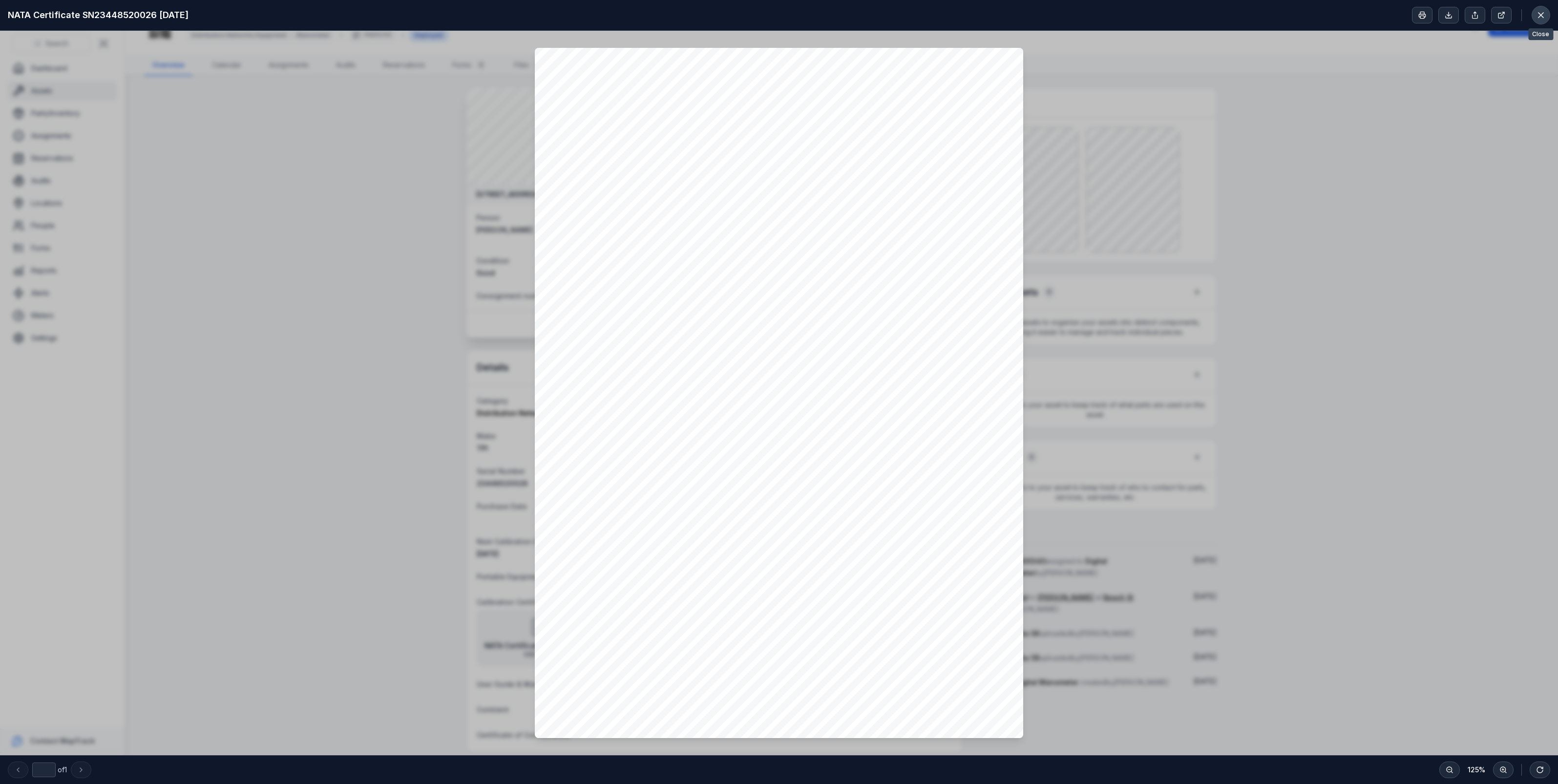
click at [1536, 20] on icon at bounding box center [1540, 15] width 10 height 10
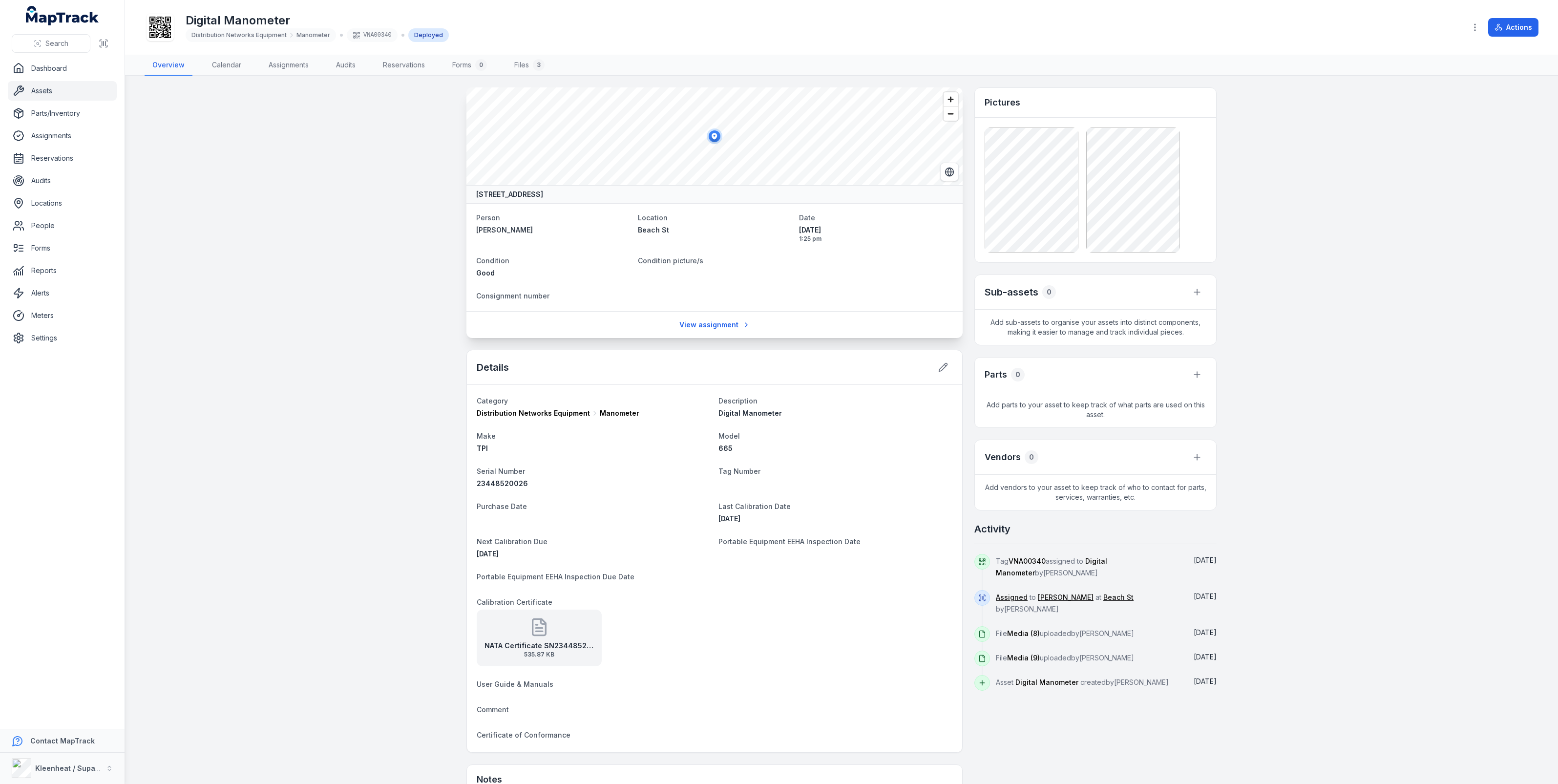
drag, startPoint x: 1188, startPoint y: 661, endPoint x: 1221, endPoint y: 661, distance: 33.0
click at [1221, 661] on main "Beach Street, Kwinana Beach, Western Australia 6167, Australia Person Nathan Di…" at bounding box center [841, 429] width 1433 height 708
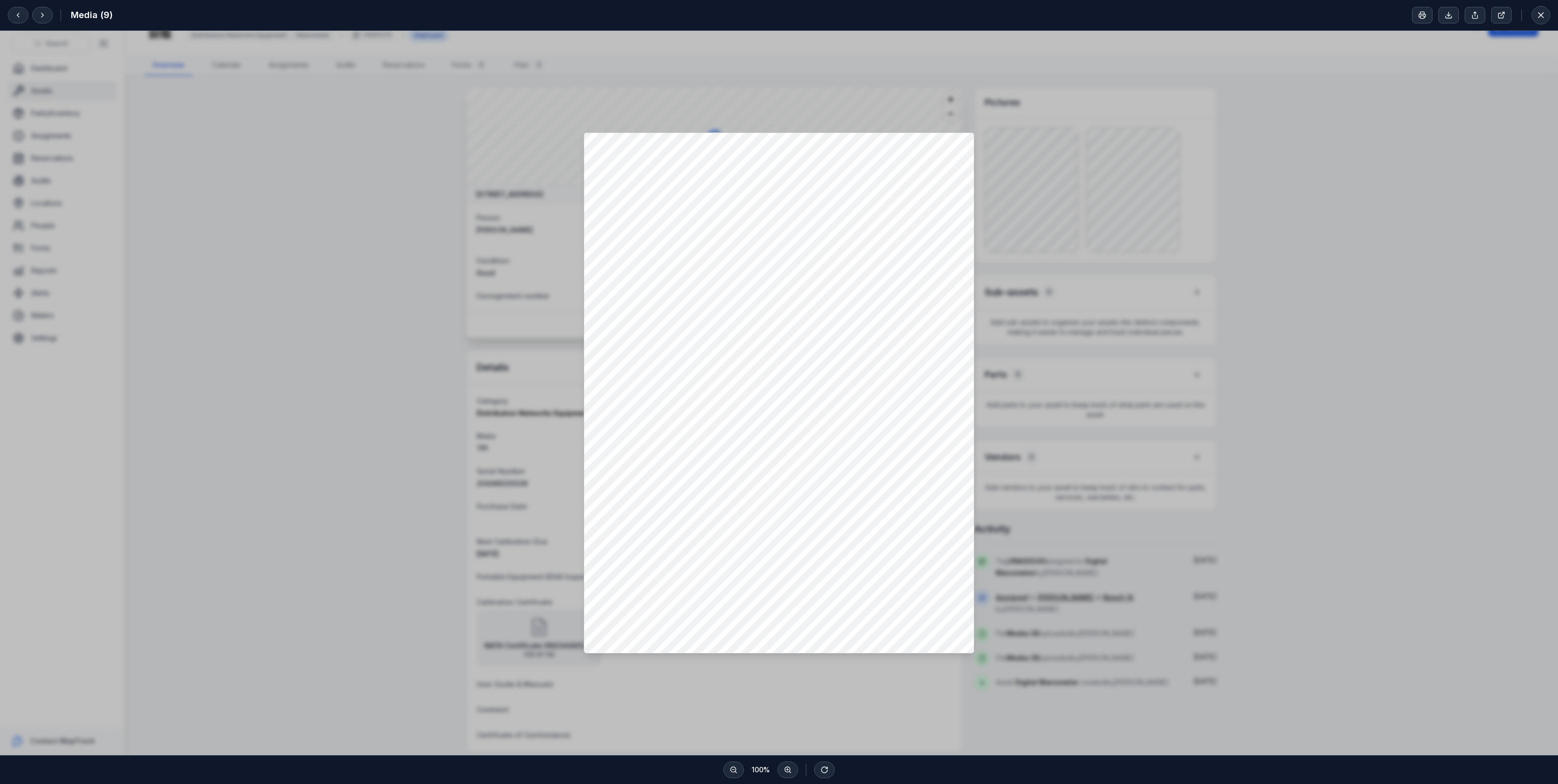
click at [1295, 197] on div at bounding box center [779, 393] width 1558 height 724
click at [1540, 20] on icon at bounding box center [1540, 15] width 10 height 10
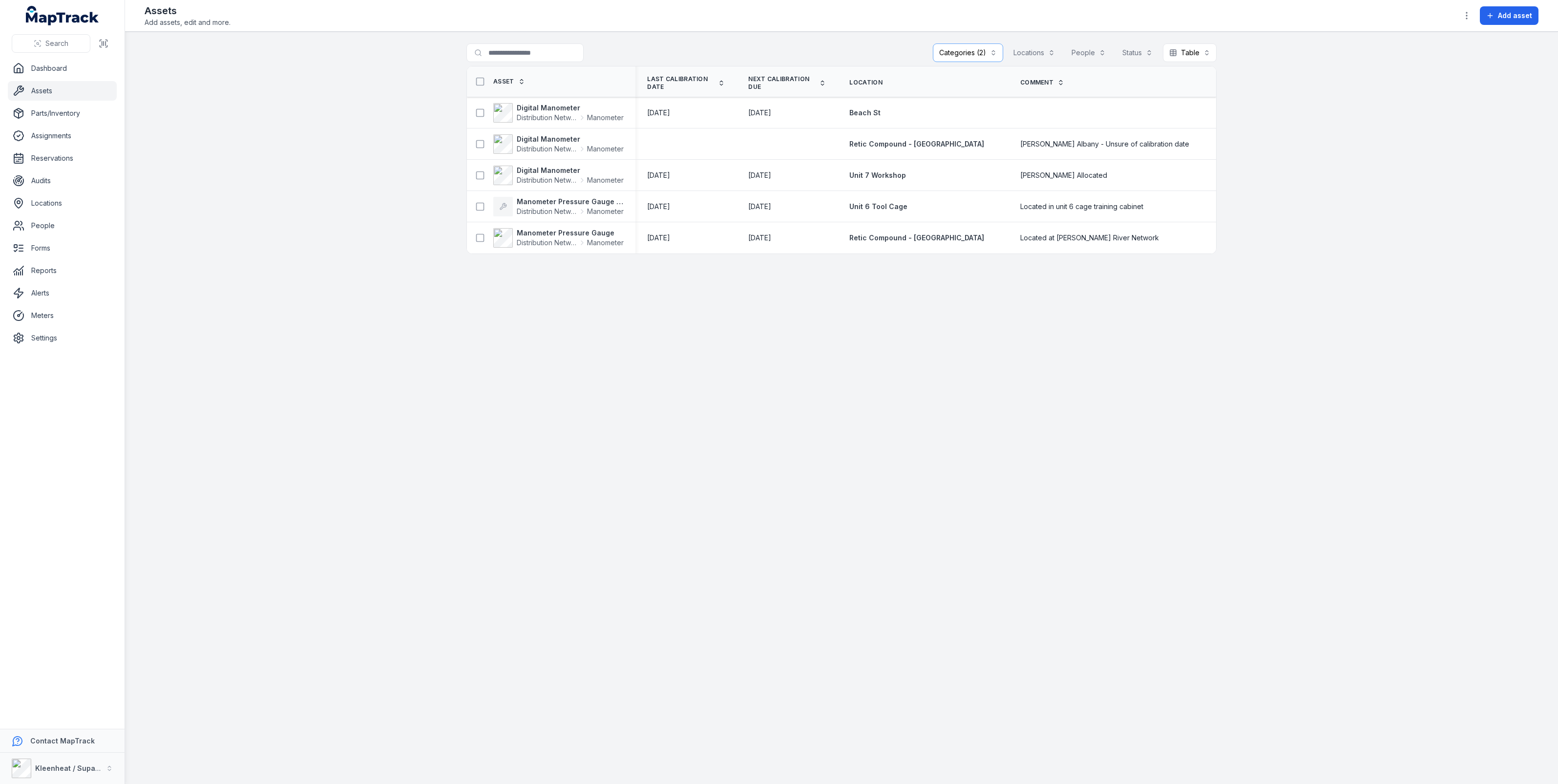
click at [806, 470] on main "**********" at bounding box center [841, 407] width 1433 height 752
click at [737, 389] on main "**********" at bounding box center [841, 407] width 1433 height 752
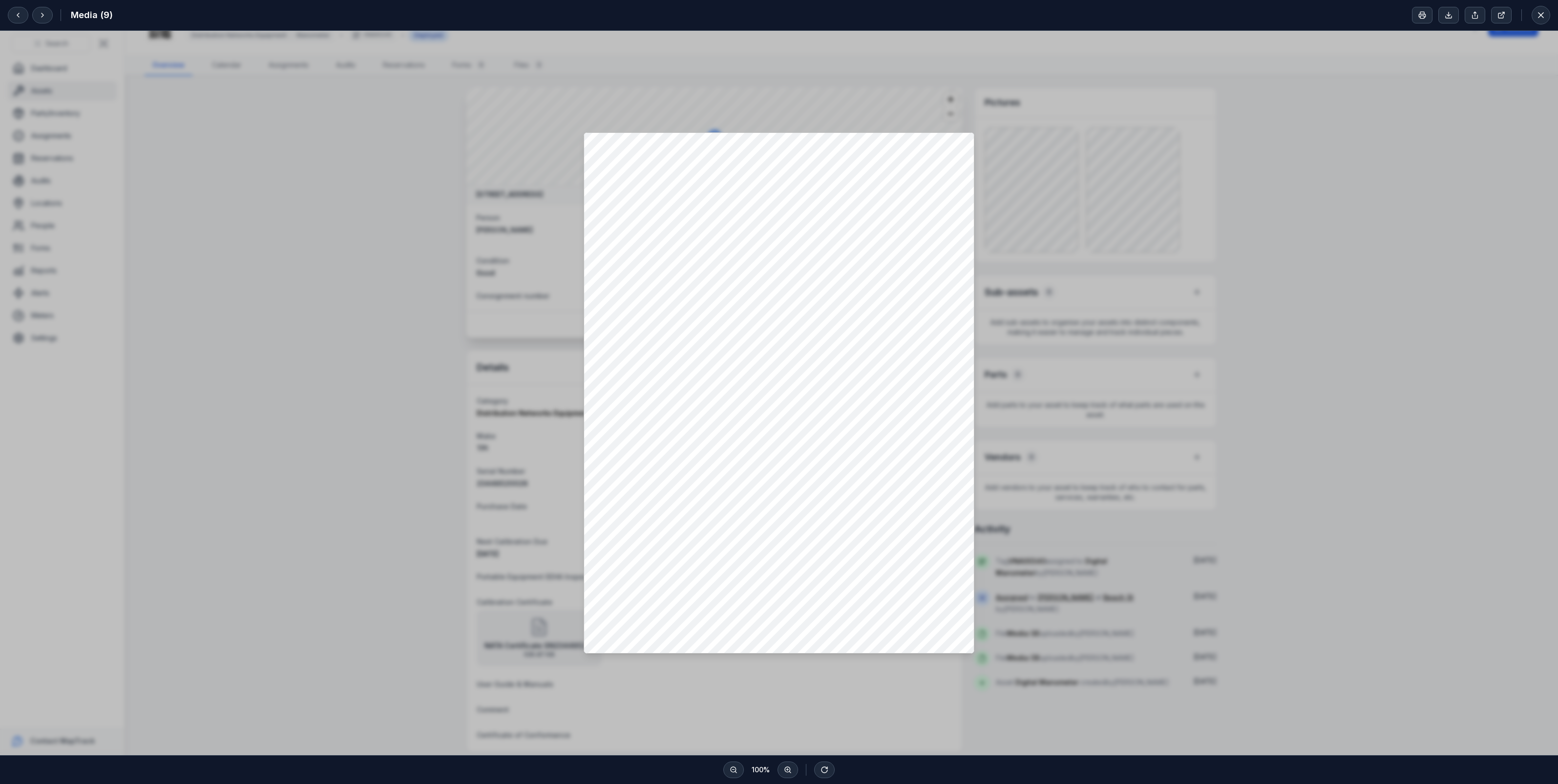
click at [289, 488] on div at bounding box center [779, 393] width 1558 height 724
click at [1546, 20] on button at bounding box center [1540, 15] width 18 height 18
click at [447, 360] on div at bounding box center [779, 393] width 1558 height 724
click at [1543, 17] on icon at bounding box center [1540, 15] width 10 height 10
